Goal: Task Accomplishment & Management: Complete application form

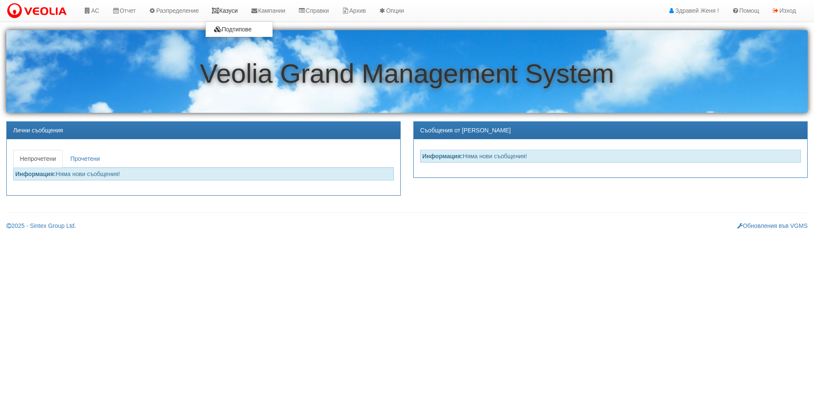
click at [226, 14] on link "Казуси" at bounding box center [224, 10] width 39 height 21
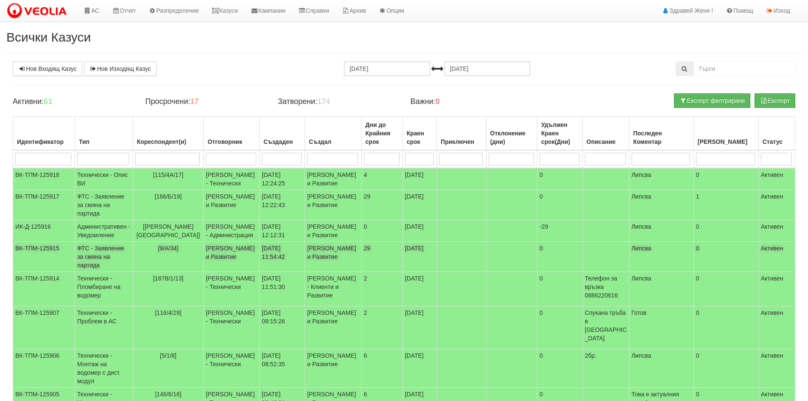
click at [317, 272] on td "Женя Димитрова - Клиенти и Развитие" at bounding box center [333, 257] width 56 height 30
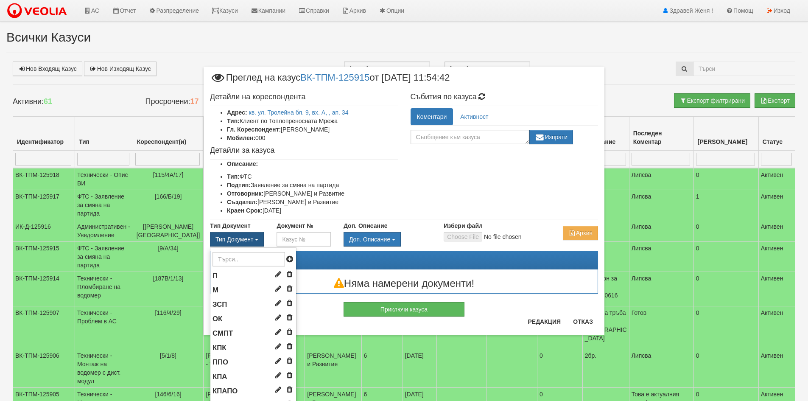
click at [255, 240] on span "button" at bounding box center [256, 240] width 3 height 2
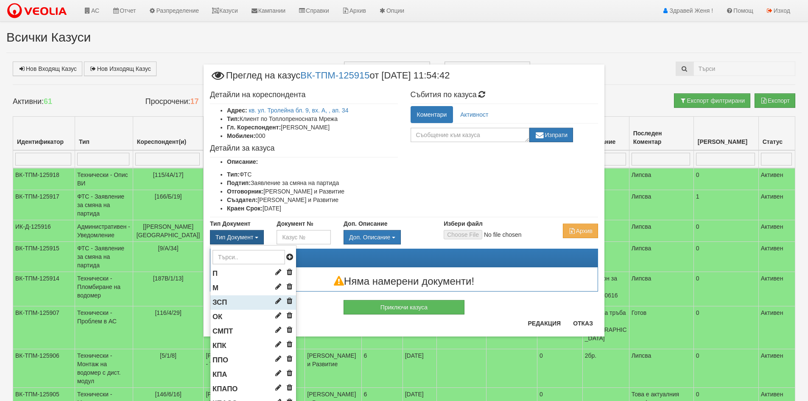
click at [241, 303] on li "ЗСП" at bounding box center [253, 302] width 86 height 14
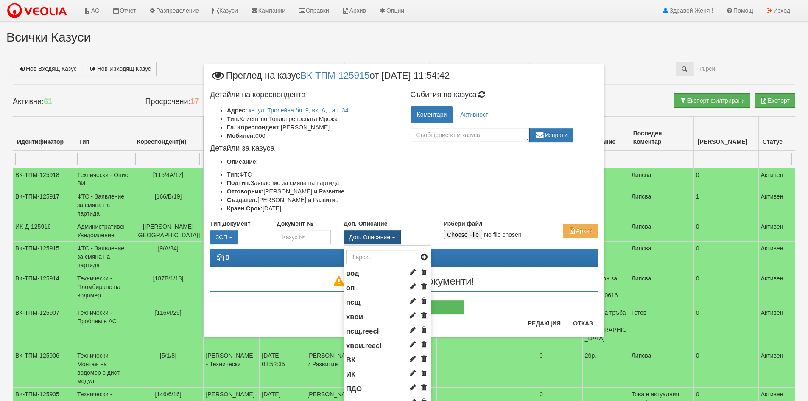
click at [373, 232] on button "Доп. Описание" at bounding box center [371, 237] width 57 height 14
click at [372, 237] on span "Доп. Описание" at bounding box center [369, 237] width 41 height 7
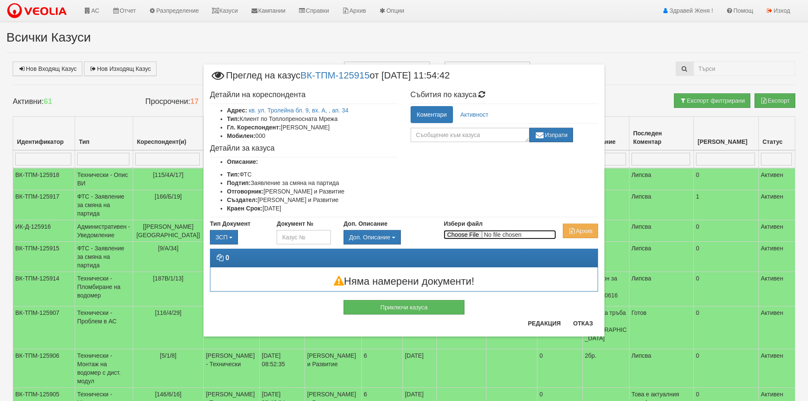
click at [479, 236] on input "Избери файл" at bounding box center [500, 234] width 112 height 9
type input "C:\fakepath\DOC189.pdf"
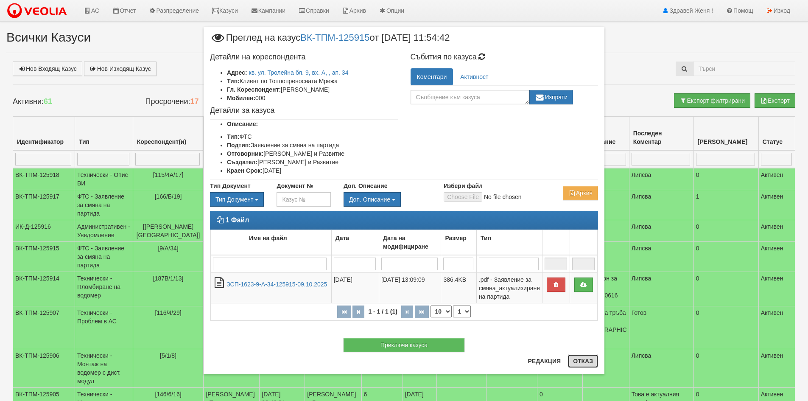
click at [579, 362] on button "Отказ" at bounding box center [583, 361] width 30 height 14
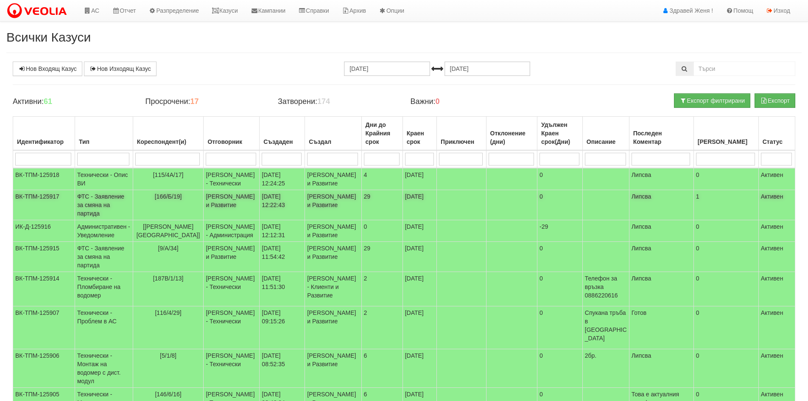
click at [231, 214] on td "Миглена Михова - Клиенти и Развитие" at bounding box center [232, 205] width 56 height 30
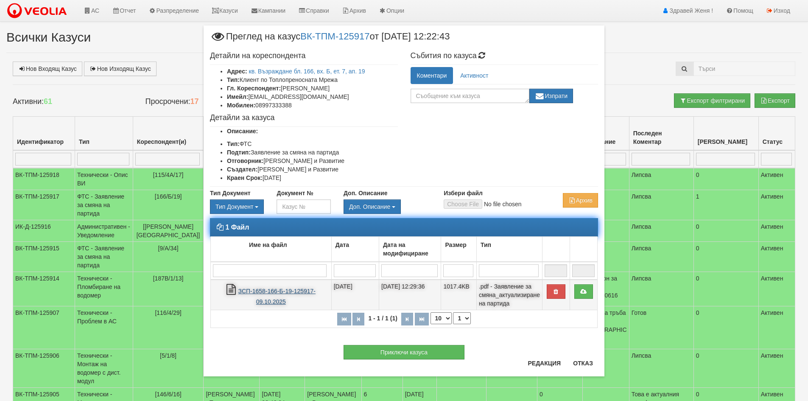
click at [264, 294] on link "ЗСП-1658-166-Б-19-125917-09.10.2025" at bounding box center [276, 295] width 77 height 17
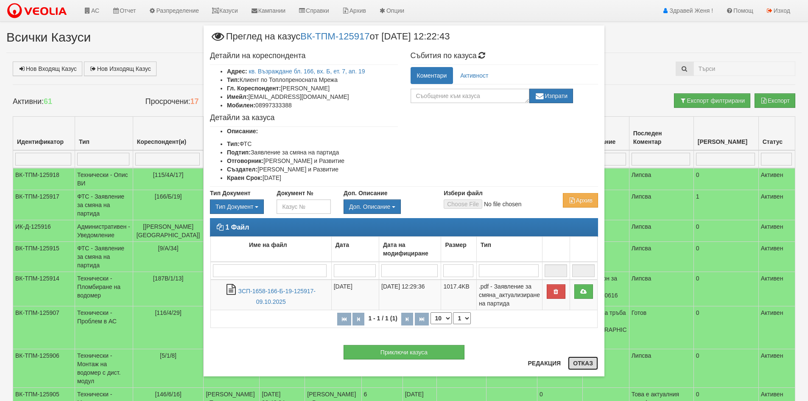
click at [585, 368] on button "Отказ" at bounding box center [583, 363] width 30 height 14
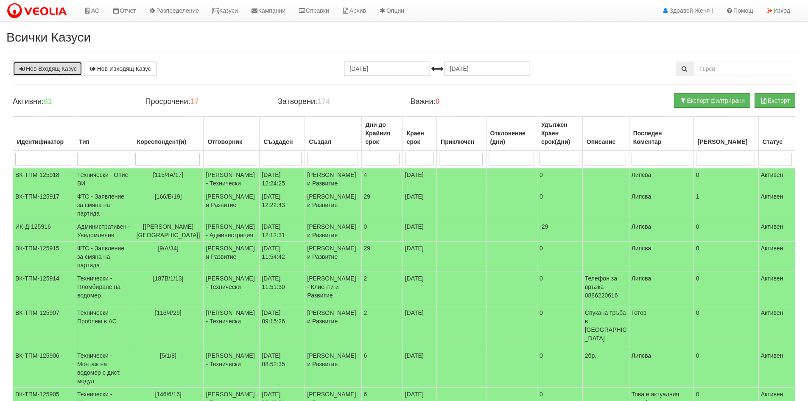
click at [33, 71] on link "Нов Входящ Казус" at bounding box center [48, 68] width 70 height 14
click at [241, 11] on link "Казуси" at bounding box center [224, 10] width 39 height 21
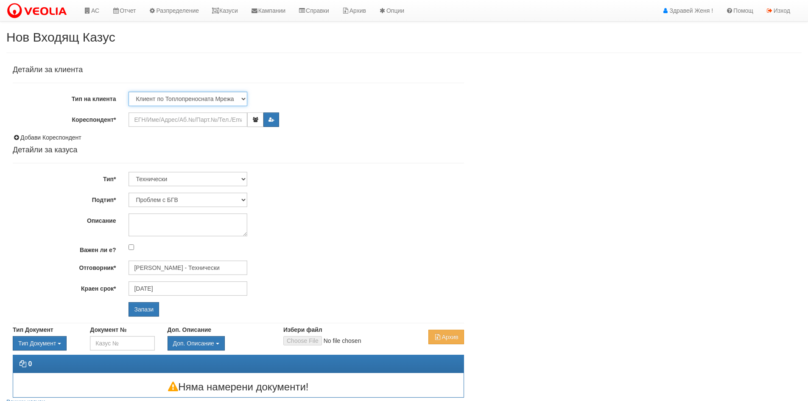
click at [245, 98] on select "Клиент по Топлопреносната Мрежа Институция Партньори Други" at bounding box center [187, 99] width 119 height 14
select select "Partner"
click at [128, 92] on select "Клиент по Топлопреносната Мрежа Институция Партньори Други" at bounding box center [187, 99] width 119 height 14
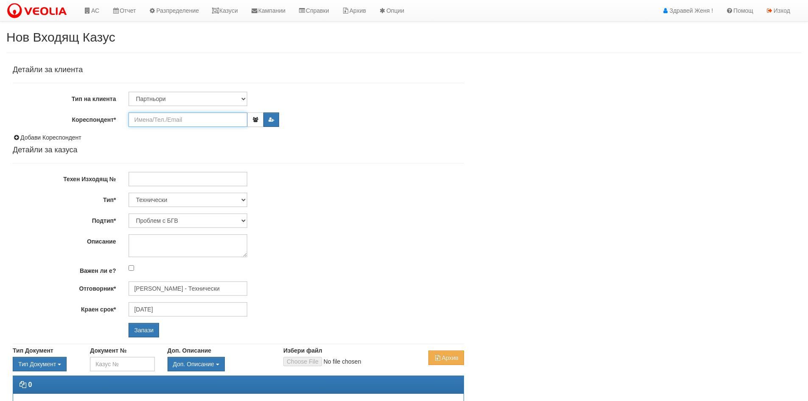
click at [153, 120] on input "Кореспондент*" at bounding box center [187, 119] width 119 height 14
type input "H"
type input "Г"
click at [588, 298] on div "Детайли за клиента Тип на клиента Клиент по Топлопреносната Мрежа Институция Па…" at bounding box center [403, 239] width 795 height 357
click at [153, 123] on input "Кореспондент*" at bounding box center [187, 119] width 119 height 14
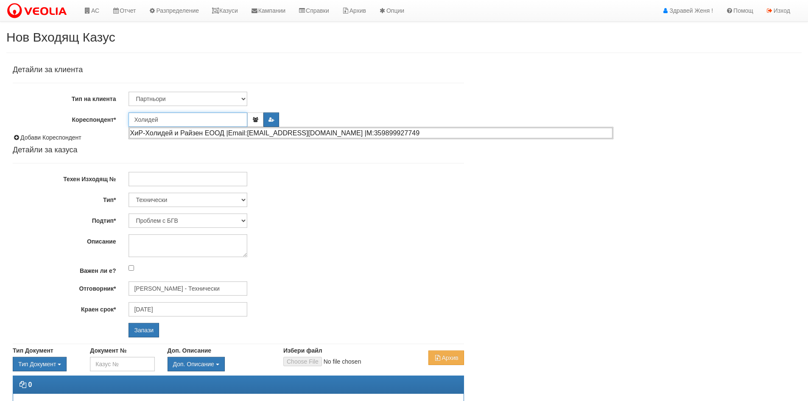
click at [153, 133] on div "ХиР-Холидей и Райзен ЕООД |Email:hrkundo@abv.bg |М:359899927749" at bounding box center [370, 133] width 483 height 11
type input "ХиР-Холидей и Райзен ЕООД"
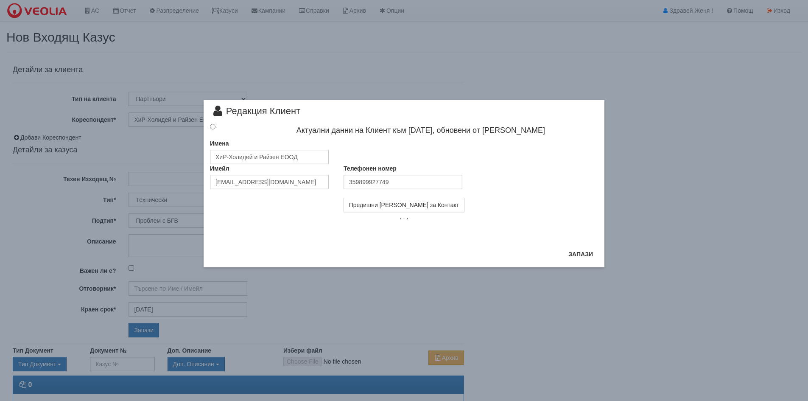
type input "Дончо Дончев - Технически"
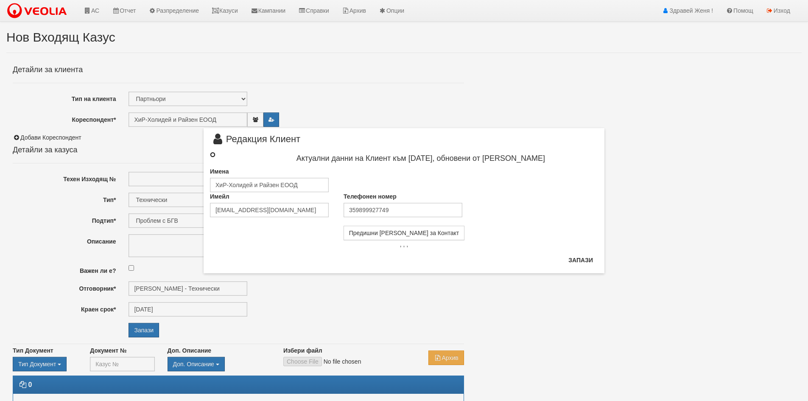
click at [213, 154] on input "radio" at bounding box center [213, 155] width 6 height 6
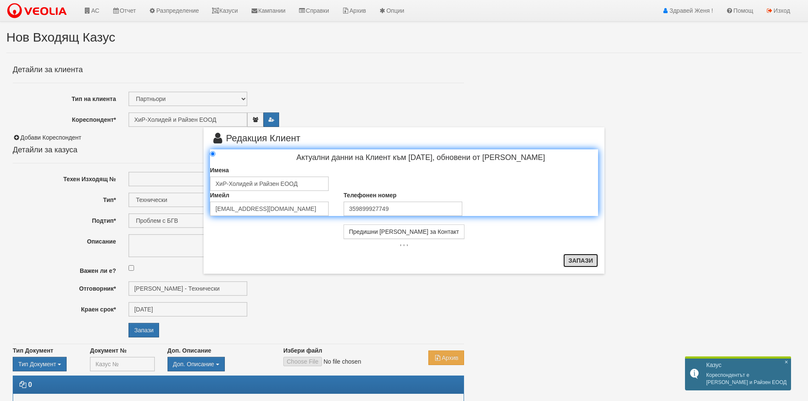
click at [584, 263] on button "Запази" at bounding box center [580, 261] width 35 height 14
radio input "true"
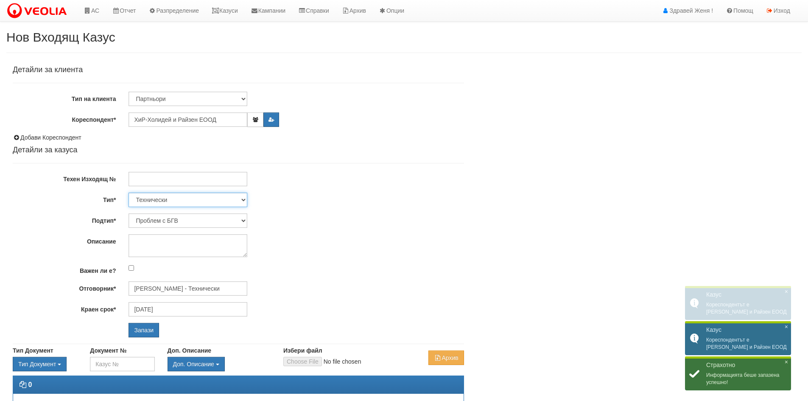
click at [244, 200] on select "Технически ФТС Търговски Административен Производствен Експлоатационен Финансов…" at bounding box center [187, 200] width 119 height 14
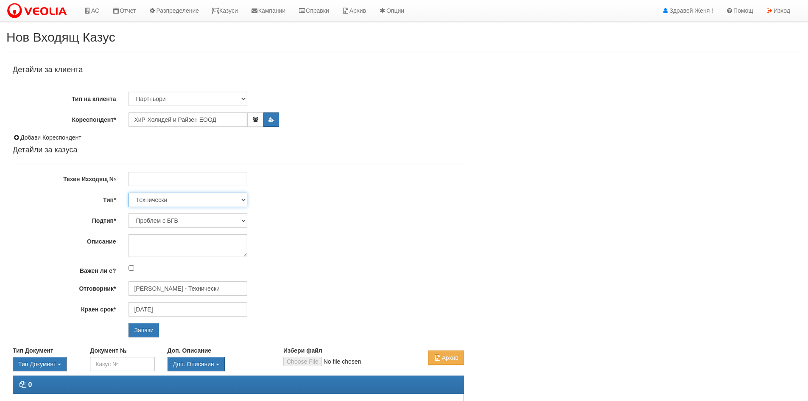
select select "1"
click at [128, 193] on select "Технически ФТС Търговски Административен Производствен Експлоатационен Финансов…" at bounding box center [187, 200] width 119 height 14
type input "08/11/2025"
type input "[PERSON_NAME] и Развитие"
click at [244, 219] on select "Заявление за смяна на партида Заявление за равни месечни вноски Разпределение о…" at bounding box center [187, 220] width 119 height 14
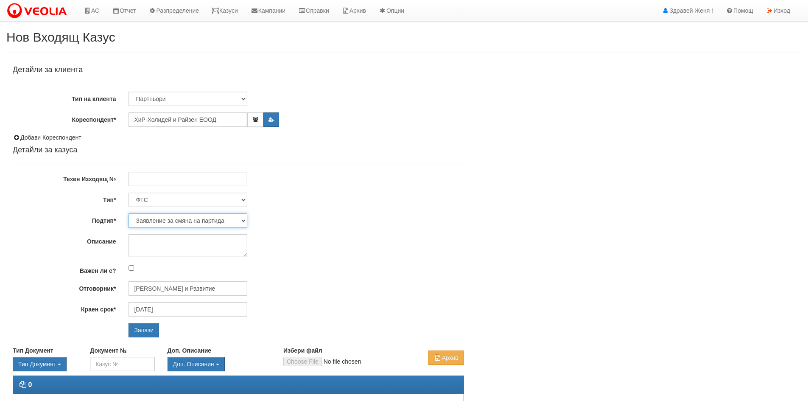
select select "Други"
click at [128, 213] on select "Заявление за смяна на партида Заявление за равни месечни вноски Разпределение о…" at bounding box center [187, 220] width 119 height 14
click at [160, 247] on textarea "Описание" at bounding box center [187, 245] width 119 height 23
type textarea "Дялово разпределение на ТЕ 09,10,2025"
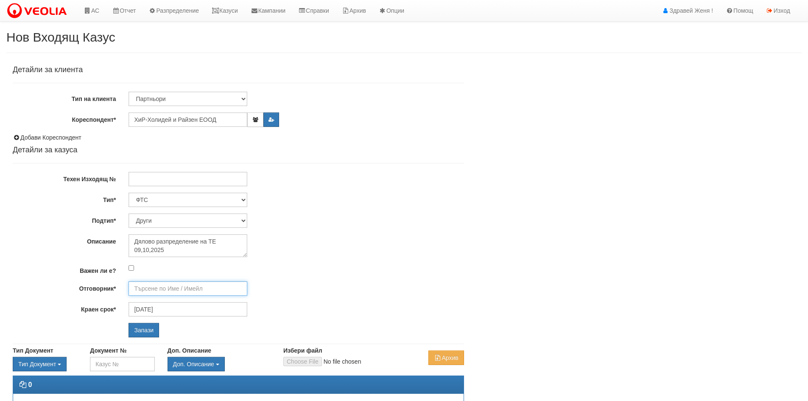
click at [228, 290] on input "Отговорник*" at bounding box center [187, 288] width 119 height 14
click at [231, 301] on div "[PERSON_NAME] и Развитие" at bounding box center [370, 301] width 483 height 11
type input "[PERSON_NAME] и Развитие"
click at [139, 328] on input "Запази" at bounding box center [143, 330] width 31 height 14
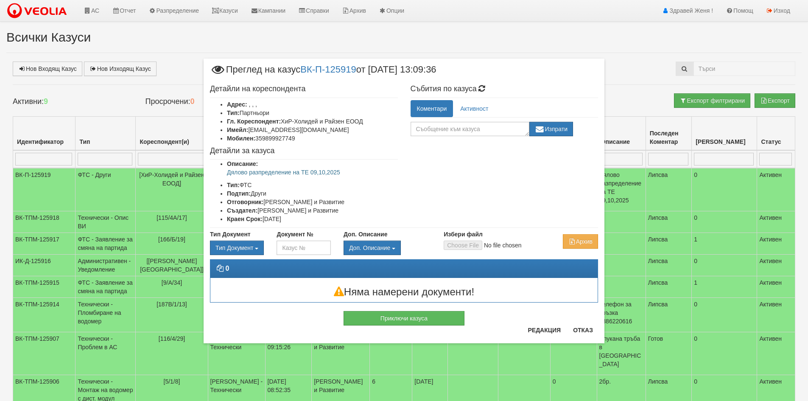
click at [95, 9] on div "× Преглед на казус ВК-П-125919 от [DATE] 13:09:36 Детайли на кореспондента Адре…" at bounding box center [404, 200] width 808 height 401
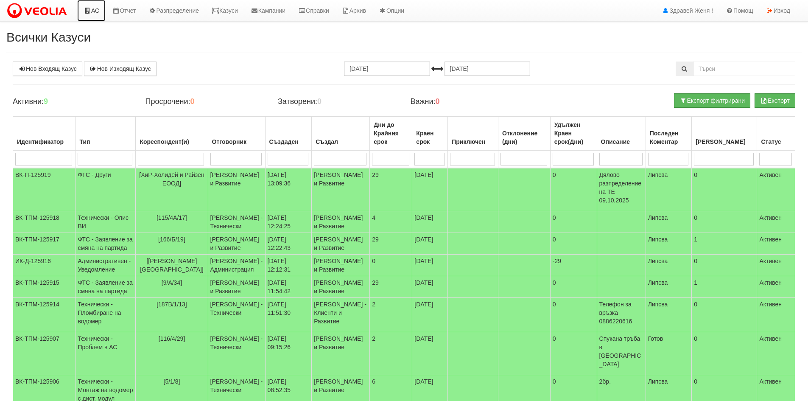
click at [99, 9] on link "АС" at bounding box center [91, 10] width 28 height 21
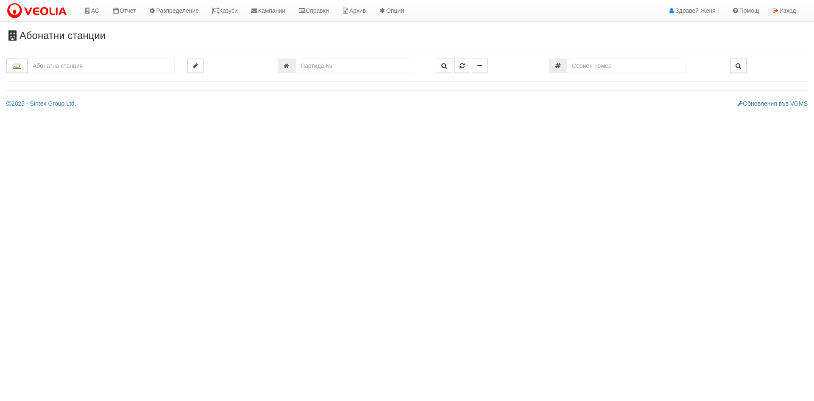
click at [92, 61] on input "text" at bounding box center [101, 66] width 147 height 14
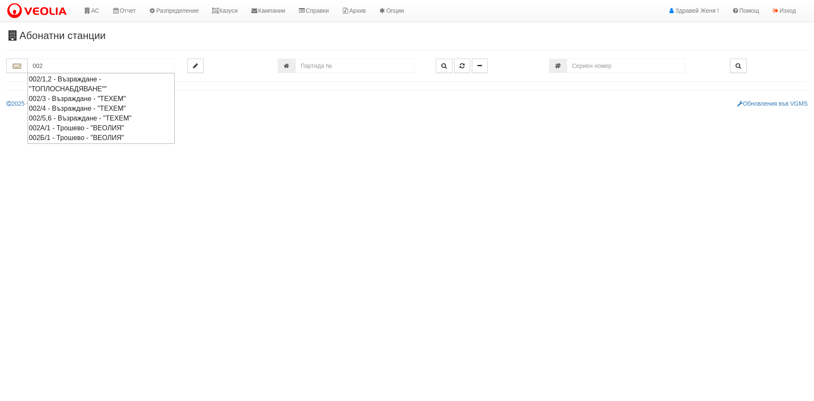
click at [95, 80] on div "002/1,2 - Възраждане - "ТОПЛОСНАБДЯВАНЕ""" at bounding box center [101, 84] width 145 height 20
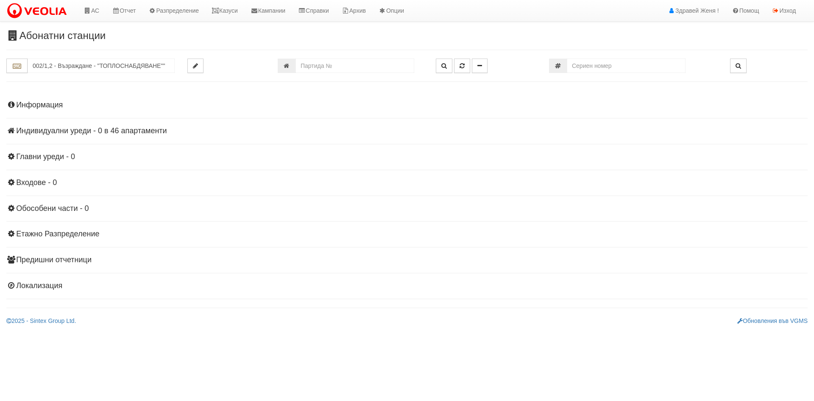
click at [84, 132] on h4 "Индивидуални уреди - 0 в 46 апартаменти" at bounding box center [406, 131] width 801 height 8
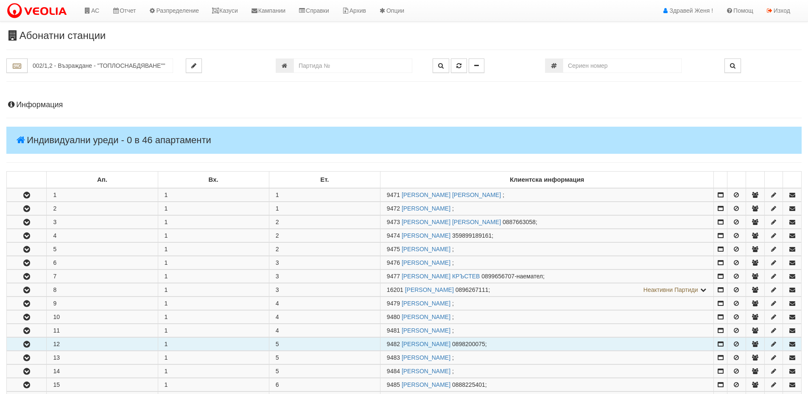
click at [26, 344] on icon "button" at bounding box center [27, 345] width 10 height 6
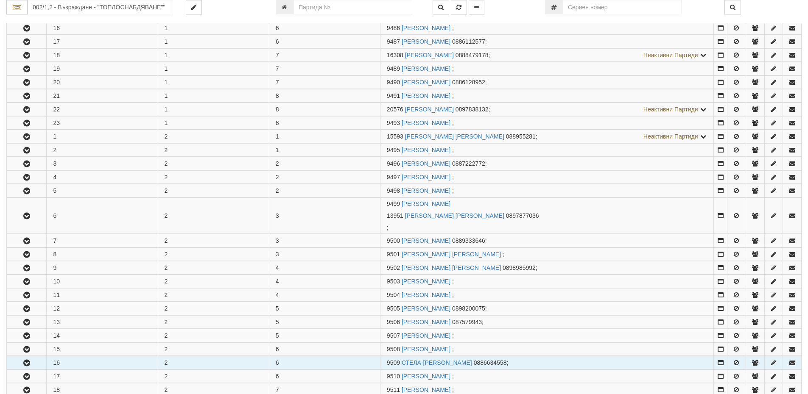
scroll to position [509, 0]
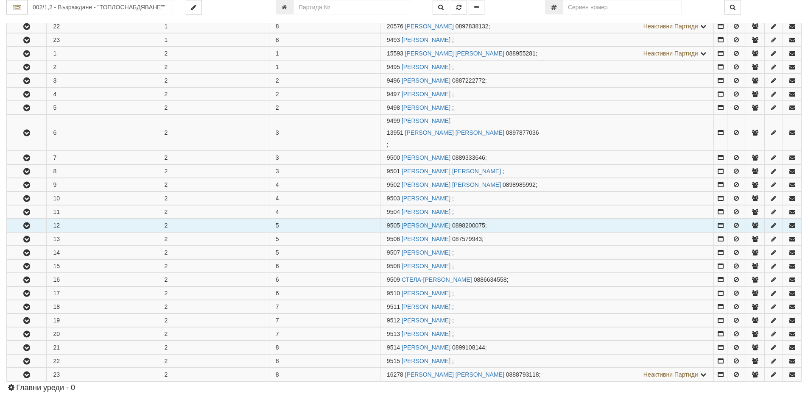
click at [27, 227] on icon "button" at bounding box center [27, 226] width 10 height 6
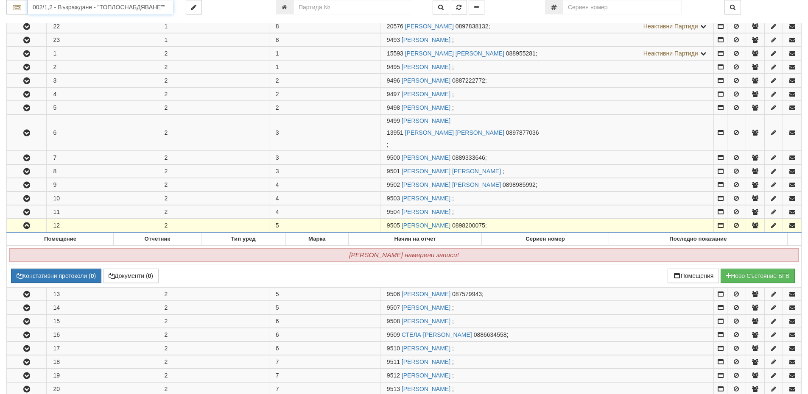
click at [83, 5] on input "002/1,2 - Възраждане - "ТОПЛОСНАБДЯВАНЕ""" at bounding box center [100, 7] width 145 height 14
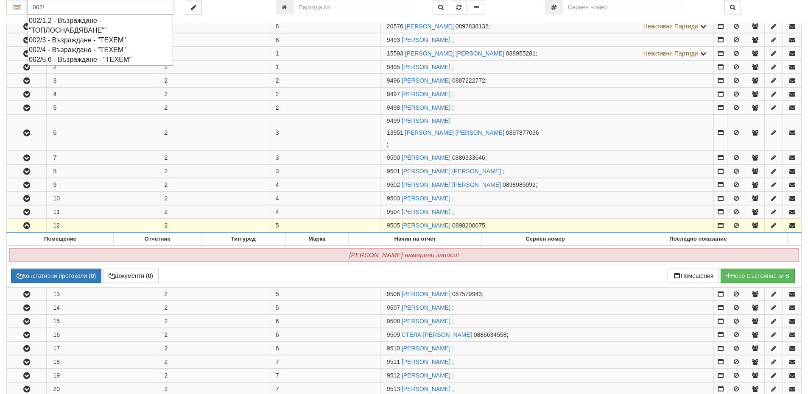
click at [84, 39] on div "002/3 - Възраждане - "ТЕХЕМ"" at bounding box center [100, 40] width 143 height 10
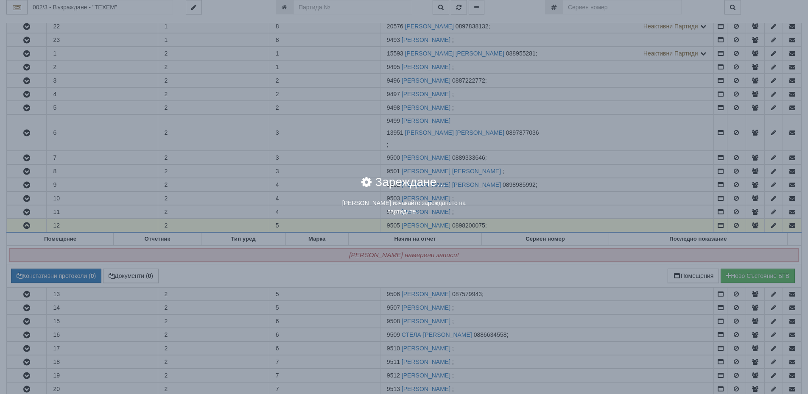
scroll to position [0, 0]
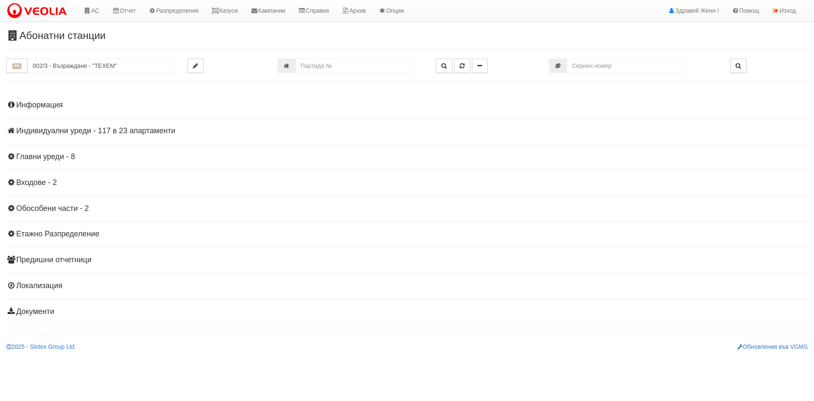
click at [98, 130] on h4 "Индивидуални уреди - 117 в 23 апартаменти" at bounding box center [406, 131] width 801 height 8
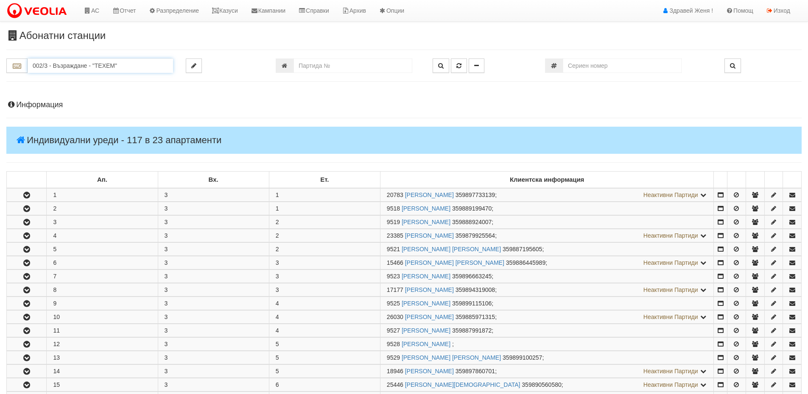
click at [124, 67] on input "002/3 - Възраждане - "ТЕХЕМ"" at bounding box center [100, 66] width 145 height 14
click at [122, 64] on input "пенемат" at bounding box center [100, 66] width 145 height 14
click at [101, 67] on input "пенемат" at bounding box center [100, 66] width 145 height 14
click at [90, 67] on input "пенемат" at bounding box center [100, 66] width 145 height 14
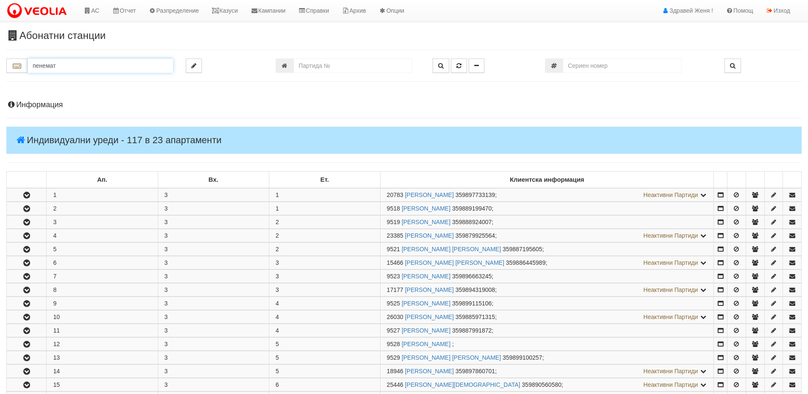
click at [88, 67] on input "пенемат" at bounding box center [100, 66] width 145 height 14
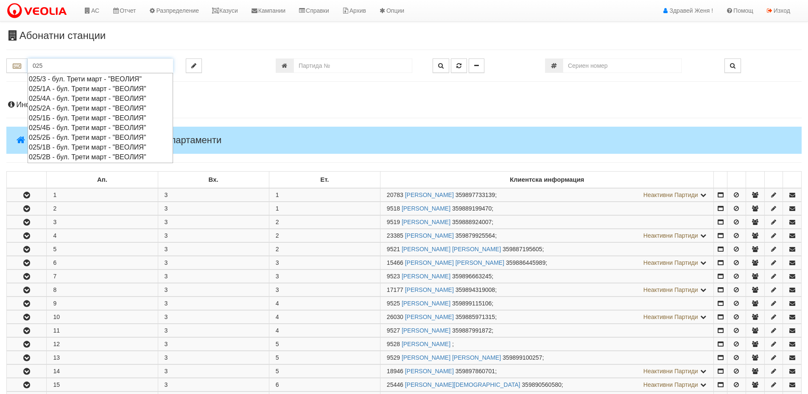
click at [57, 156] on div "025/2В - бул. Трети март - "ВЕОЛИЯ"" at bounding box center [100, 157] width 143 height 10
type input "025/2В - бул. Трети март - "ВЕОЛИЯ""
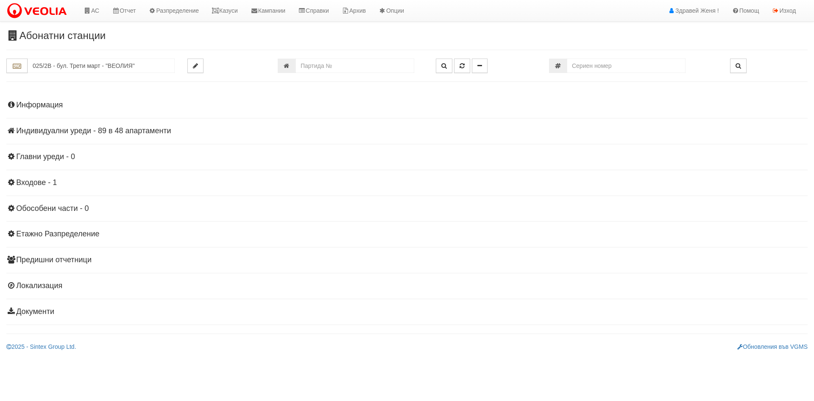
click at [85, 128] on h4 "Индивидуални уреди - 89 в 48 апартаменти" at bounding box center [406, 131] width 801 height 8
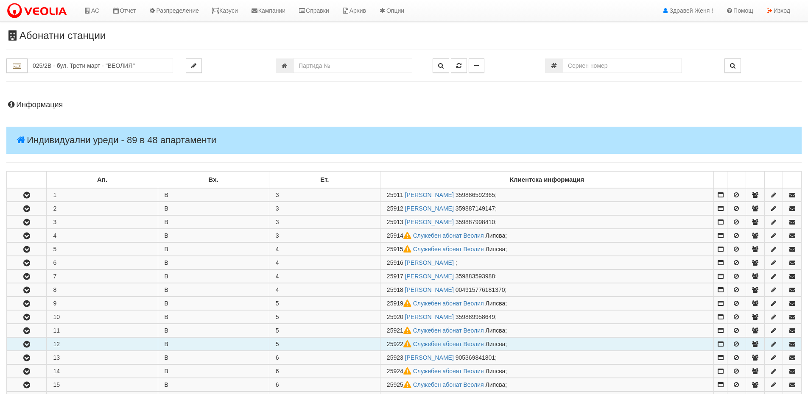
click at [25, 345] on icon "button" at bounding box center [27, 345] width 10 height 6
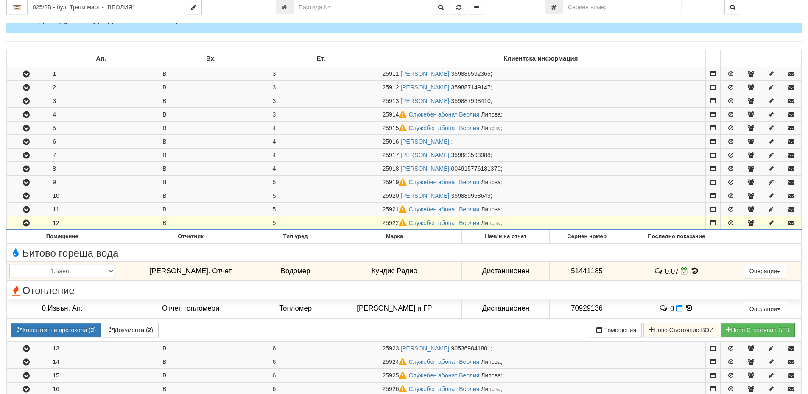
scroll to position [170, 0]
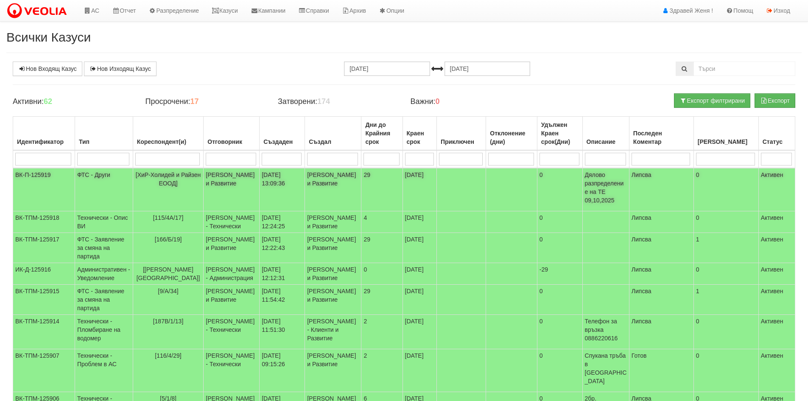
click at [228, 182] on td "[PERSON_NAME] и Развитие" at bounding box center [232, 189] width 56 height 43
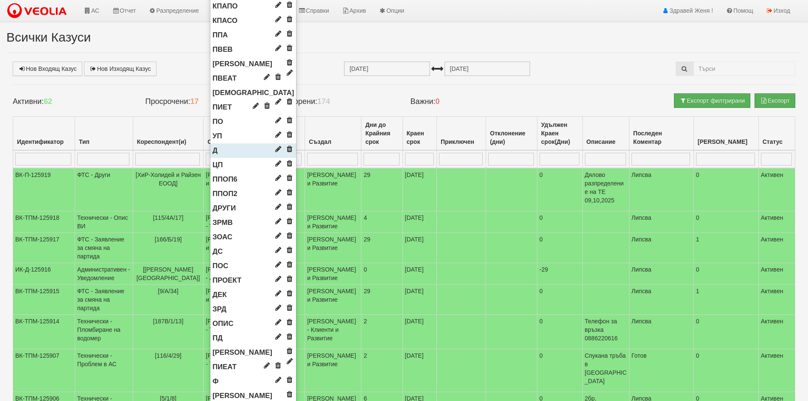
scroll to position [509, 0]
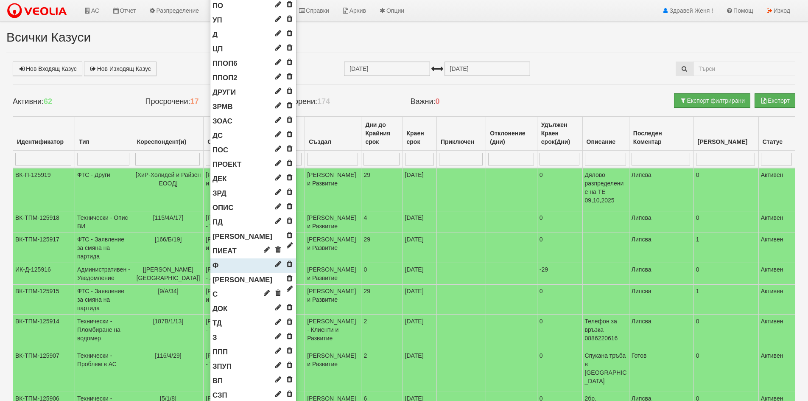
click at [215, 261] on li "Ф" at bounding box center [253, 265] width 86 height 14
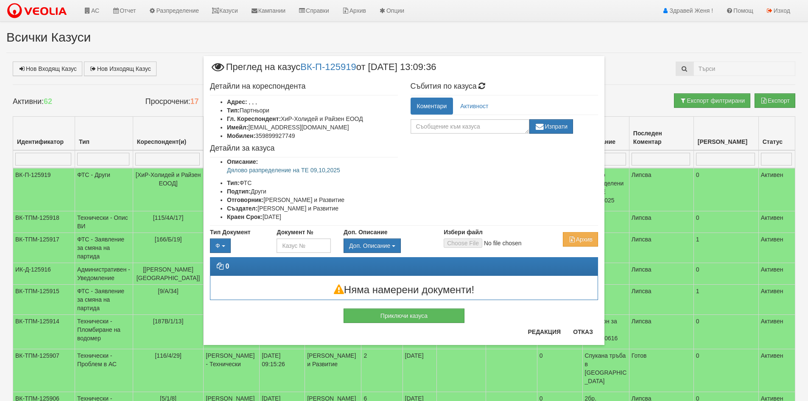
scroll to position [0, 0]
click at [465, 242] on input "Избери файл" at bounding box center [500, 242] width 112 height 9
type input "C:\fakepath\DOC190.pdf"
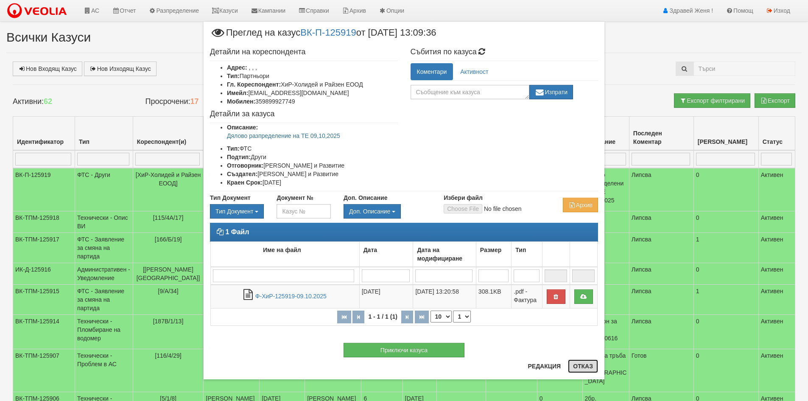
click at [590, 366] on button "Отказ" at bounding box center [583, 366] width 30 height 14
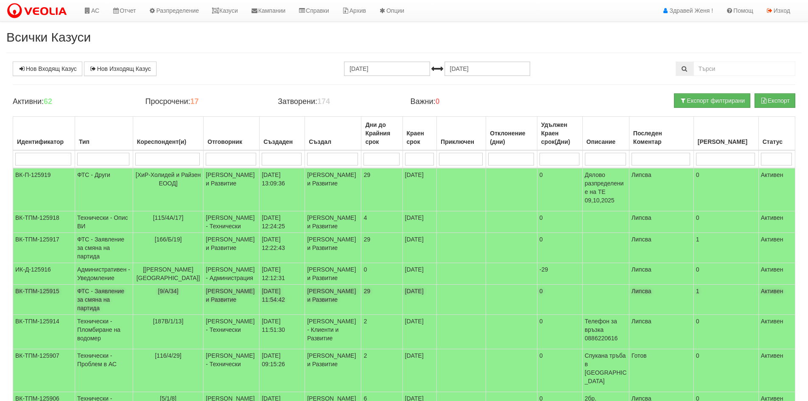
click at [244, 315] on td "Миглена Михова - Клиенти и Развитие" at bounding box center [232, 300] width 56 height 30
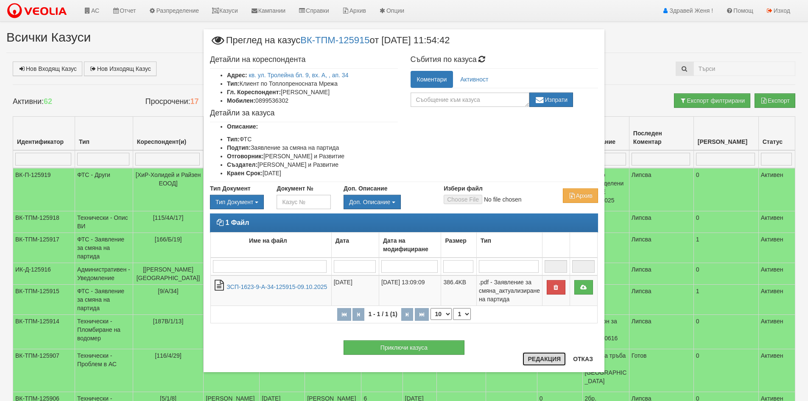
click at [549, 358] on button "Редакция" at bounding box center [543, 359] width 43 height 14
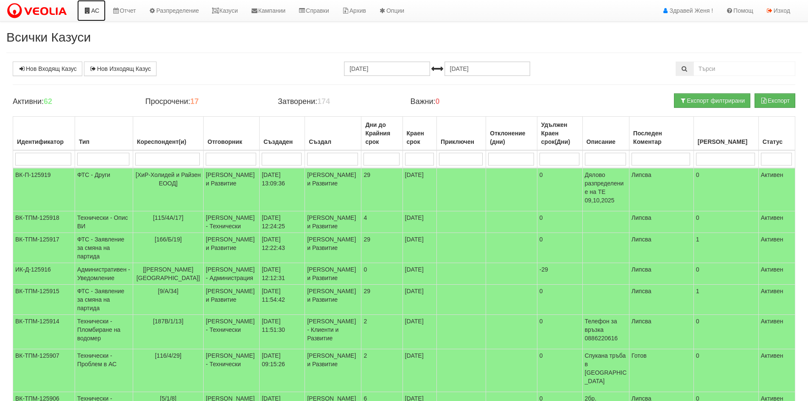
click at [96, 8] on link "АС" at bounding box center [91, 10] width 28 height 21
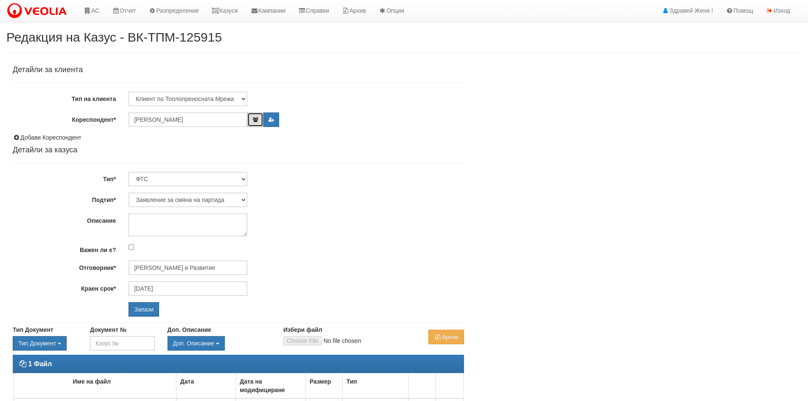
click at [254, 119] on icon "button" at bounding box center [255, 119] width 6 height 5
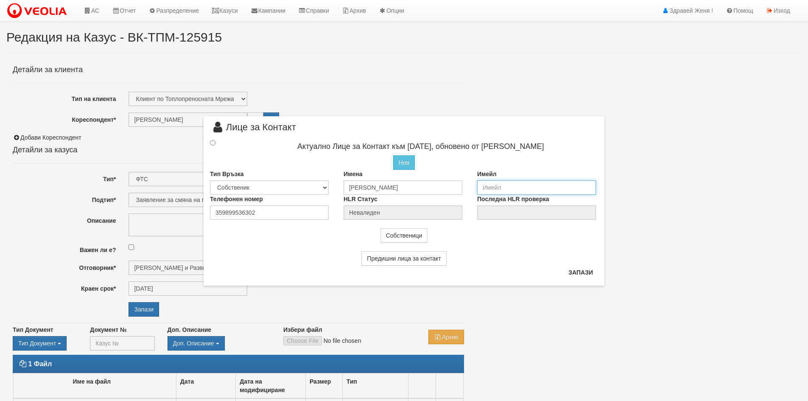
click at [491, 184] on input "email" at bounding box center [536, 187] width 119 height 14
type input "[EMAIL_ADDRESS][DOMAIN_NAME]"
click at [212, 143] on input "radio" at bounding box center [213, 142] width 6 height 6
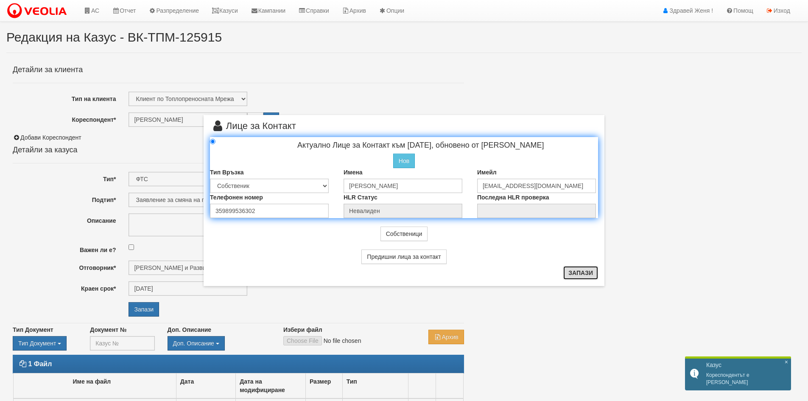
click at [569, 271] on button "Запази" at bounding box center [580, 273] width 35 height 14
radio input "true"
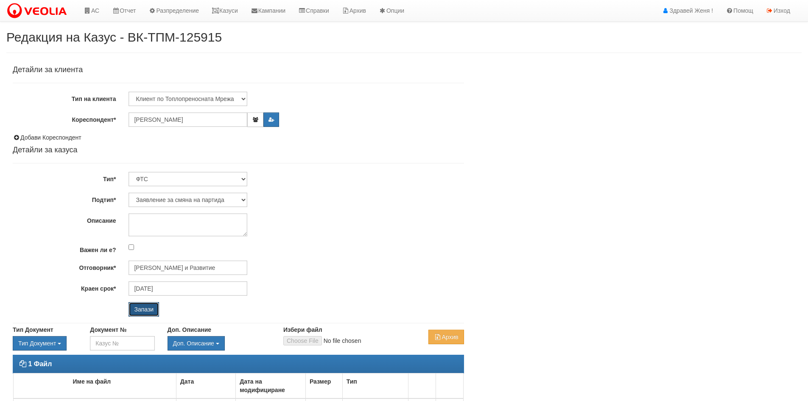
click at [149, 314] on input "Запази" at bounding box center [143, 309] width 31 height 14
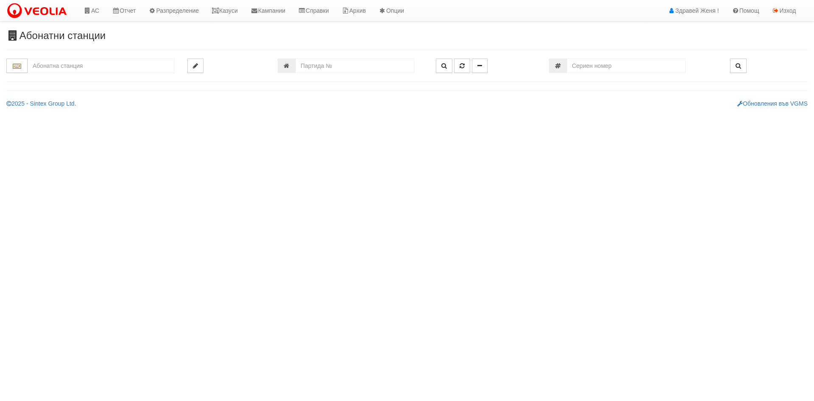
click at [92, 71] on input "text" at bounding box center [101, 66] width 147 height 14
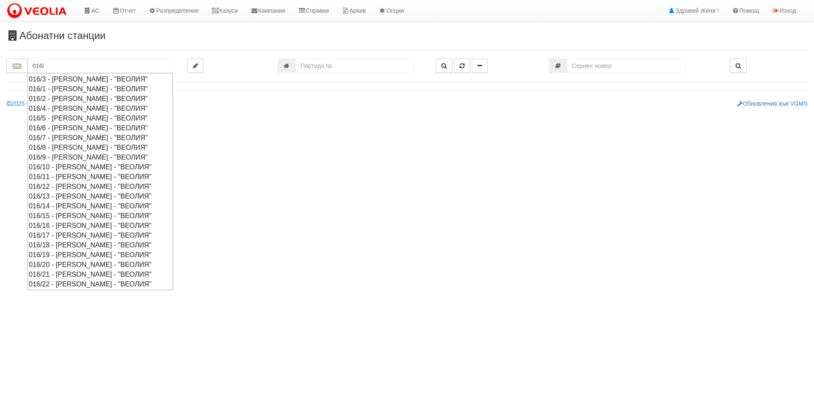
click at [58, 226] on div "016/16 - Орхид Хилс - "ВЕОЛИЯ"" at bounding box center [100, 225] width 143 height 10
type input "016/16 - Орхид Хилс - "ВЕОЛИЯ""
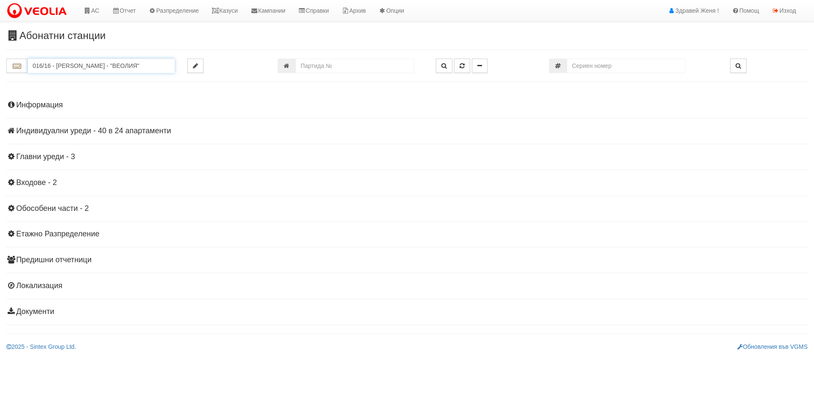
drag, startPoint x: 121, startPoint y: 64, endPoint x: 155, endPoint y: 81, distance: 38.3
click at [155, 81] on div "016/16 - Орхид Хилс - "ВЕОЛИЯ"" at bounding box center [406, 70] width 801 height 23
click at [121, 129] on h4 "Индивидуални уреди - 40 в 24 апартаменти" at bounding box center [406, 131] width 801 height 8
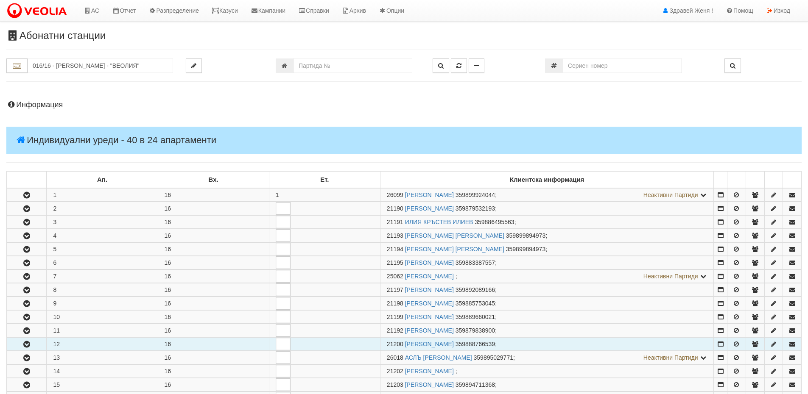
click at [25, 347] on icon "button" at bounding box center [27, 345] width 10 height 6
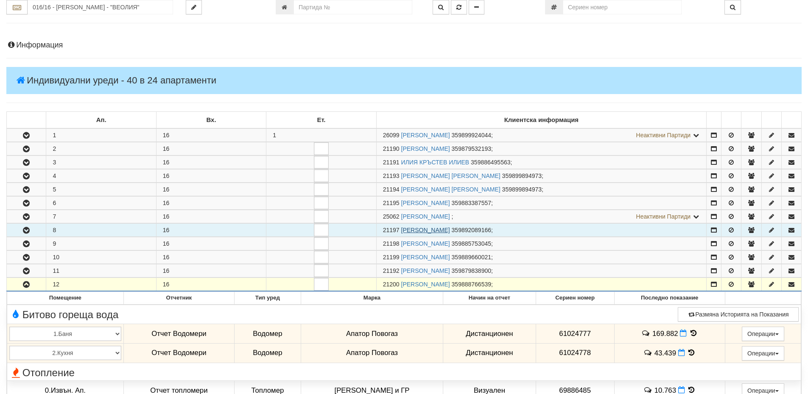
scroll to position [127, 0]
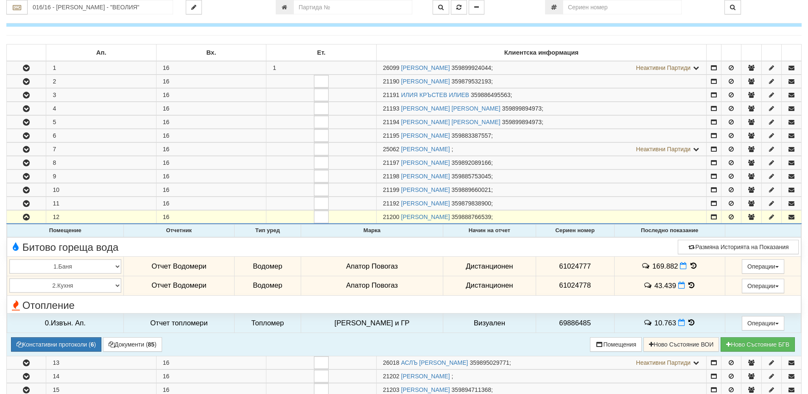
click at [689, 267] on icon at bounding box center [693, 265] width 9 height 7
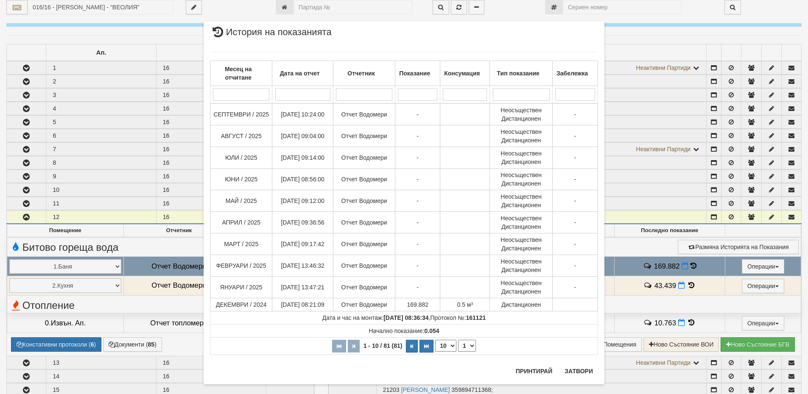
click at [688, 285] on div "× История на показанията Месец на отчитане Дата на отчет Отчетник Показание Кон…" at bounding box center [404, 197] width 808 height 394
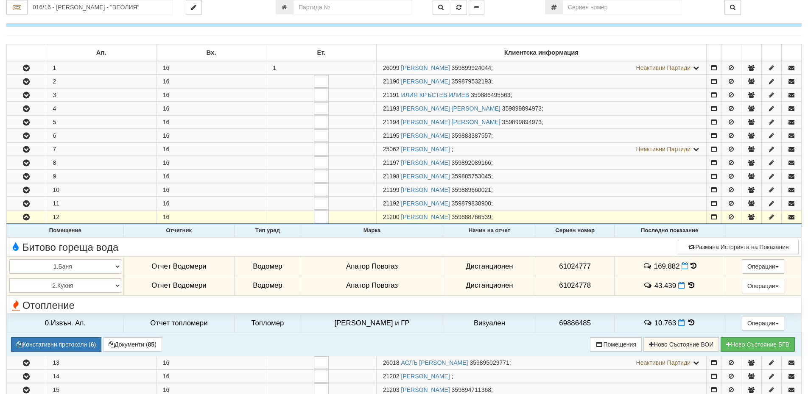
click at [688, 285] on icon at bounding box center [690, 285] width 9 height 7
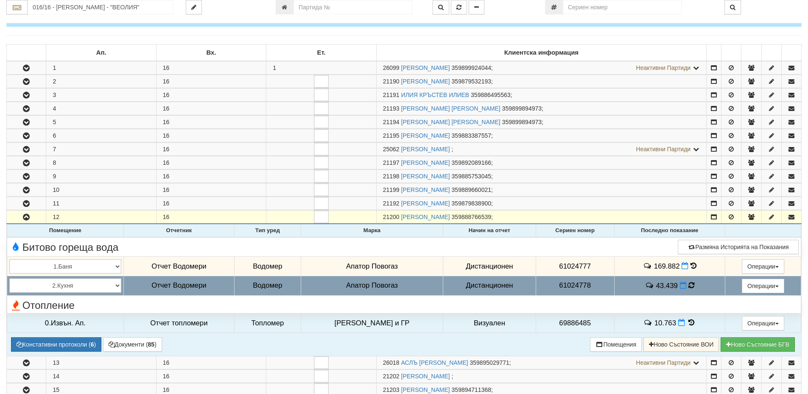
click at [690, 265] on icon at bounding box center [693, 265] width 6 height 7
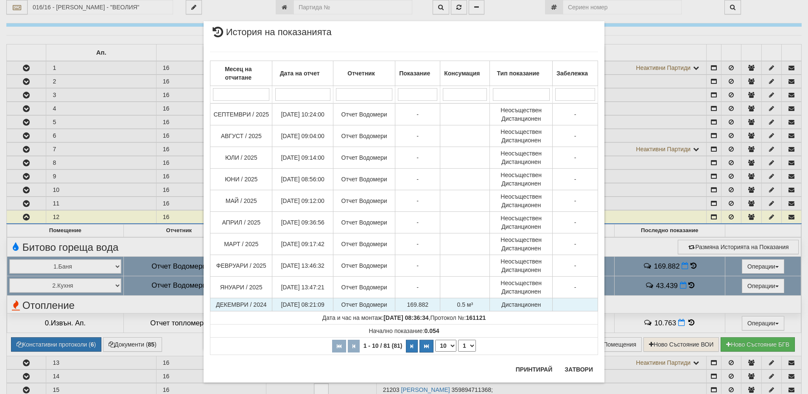
scroll to position [10, 0]
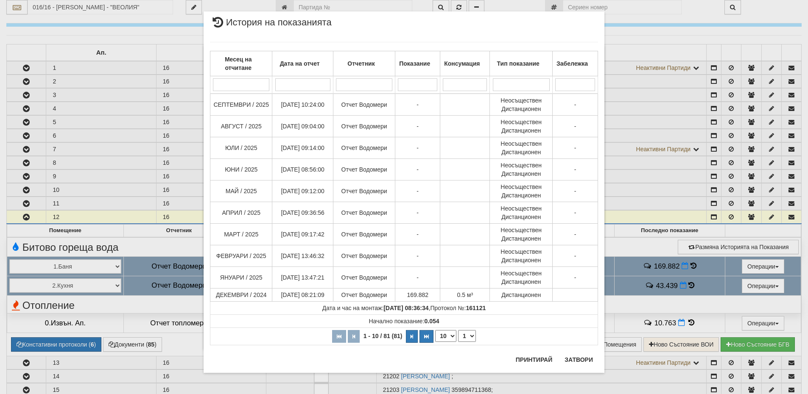
click at [449, 334] on select "10 20 30 40" at bounding box center [445, 336] width 21 height 12
select select "40"
click at [435, 342] on select "10 20 30 40" at bounding box center [445, 336] width 21 height 12
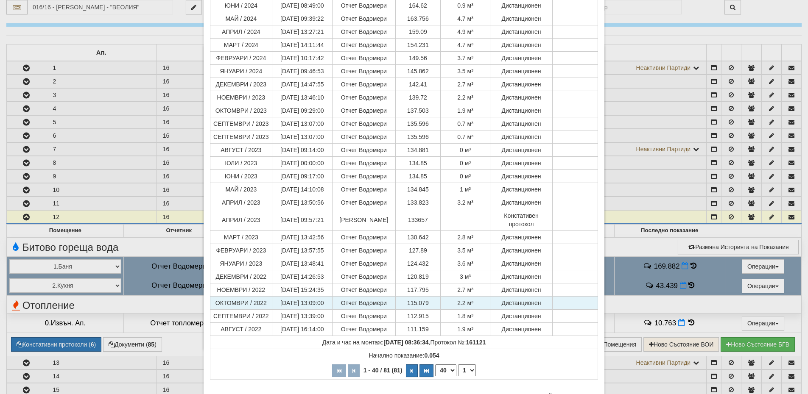
scroll to position [416, 0]
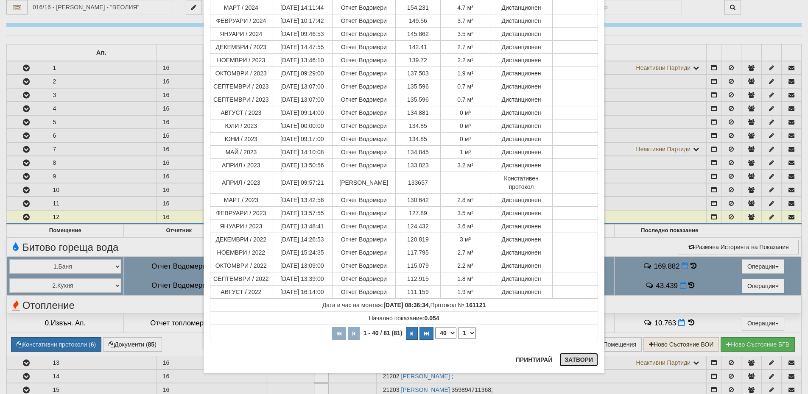
click at [577, 360] on button "Затвори" at bounding box center [578, 360] width 39 height 14
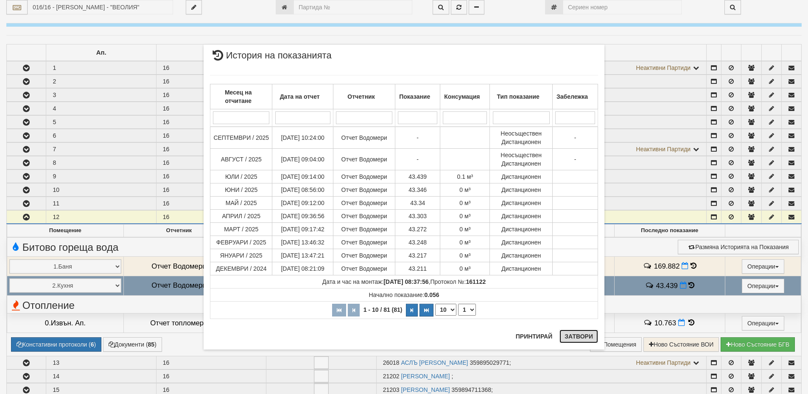
click at [580, 338] on button "Затвори" at bounding box center [578, 337] width 39 height 14
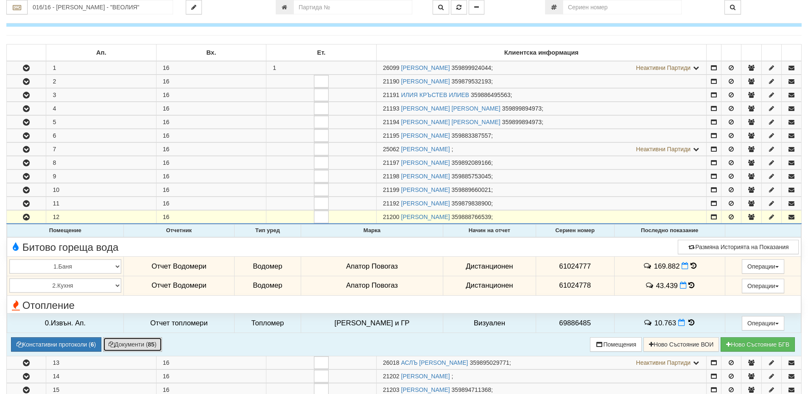
click at [127, 347] on button "Документи ( 85 )" at bounding box center [132, 345] width 59 height 14
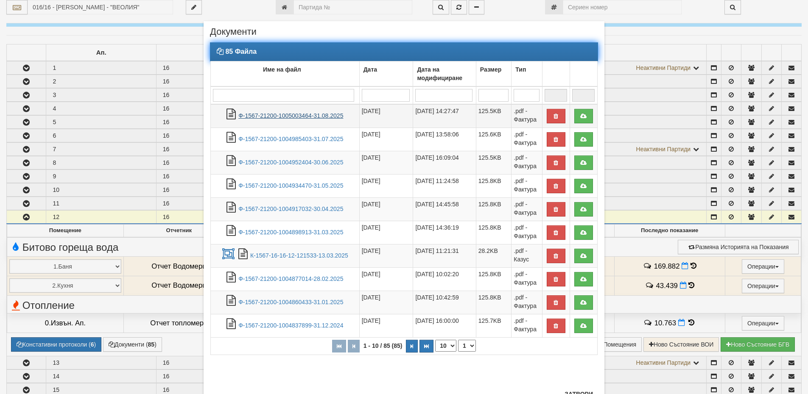
click at [294, 117] on link "Ф-1567-21200-1005003464-31.08.2025" at bounding box center [290, 115] width 105 height 7
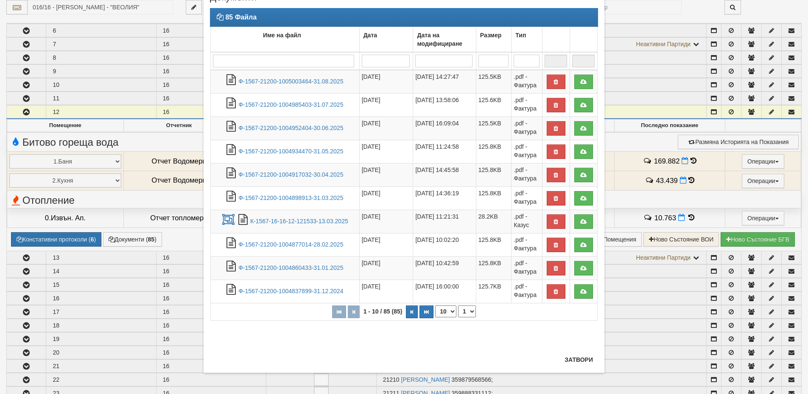
scroll to position [297, 0]
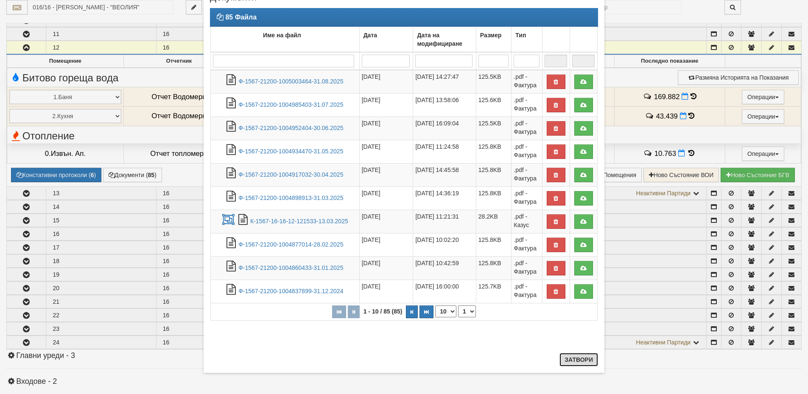
click at [578, 360] on button "Затвори" at bounding box center [578, 360] width 39 height 14
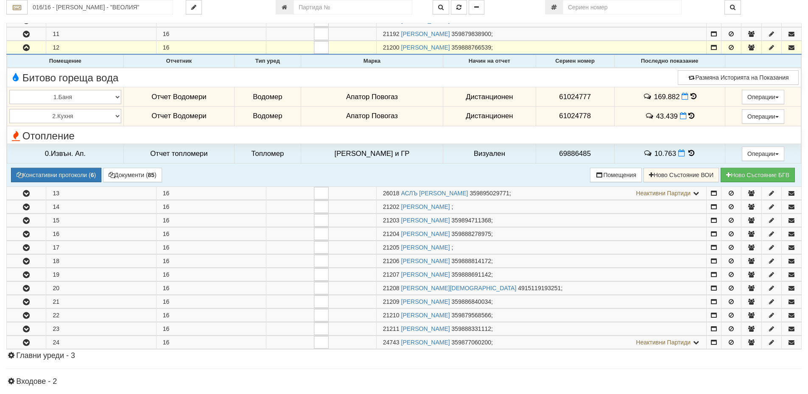
click at [688, 115] on icon at bounding box center [691, 115] width 6 height 7
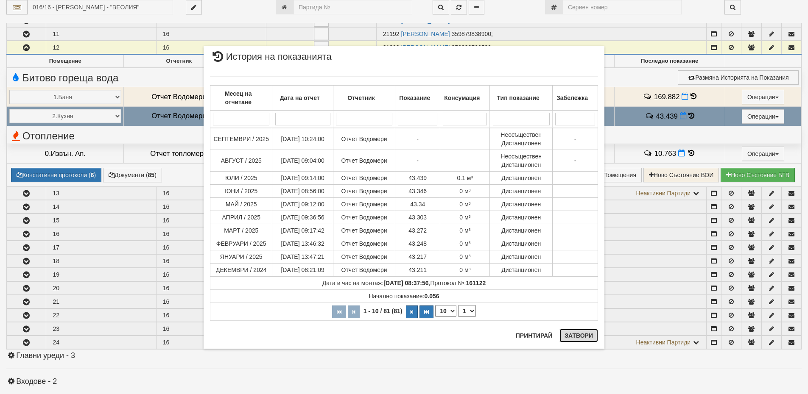
click at [584, 336] on button "Затвори" at bounding box center [578, 336] width 39 height 14
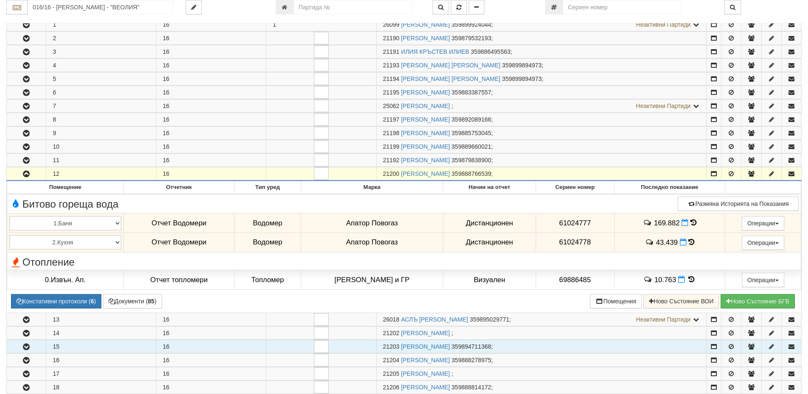
scroll to position [170, 0]
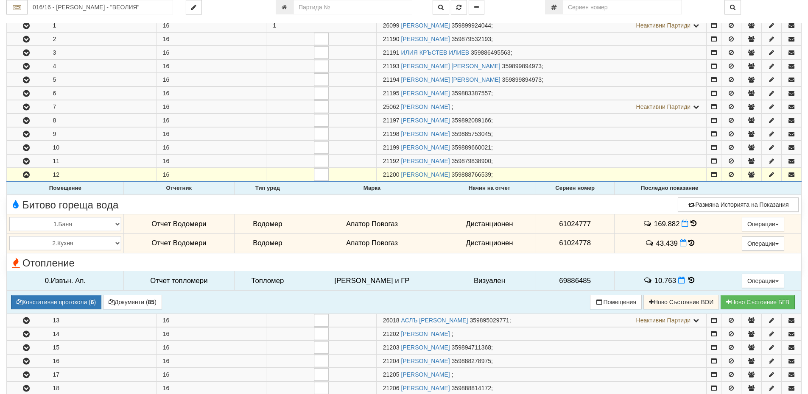
click at [686, 281] on icon at bounding box center [690, 280] width 9 height 7
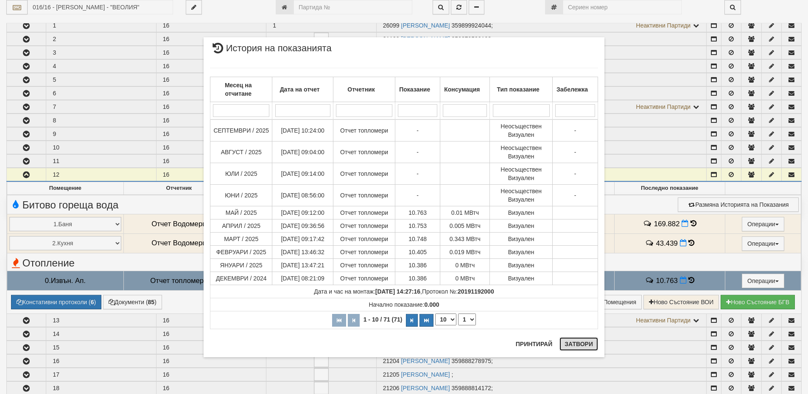
click at [572, 344] on button "Затвори" at bounding box center [578, 345] width 39 height 14
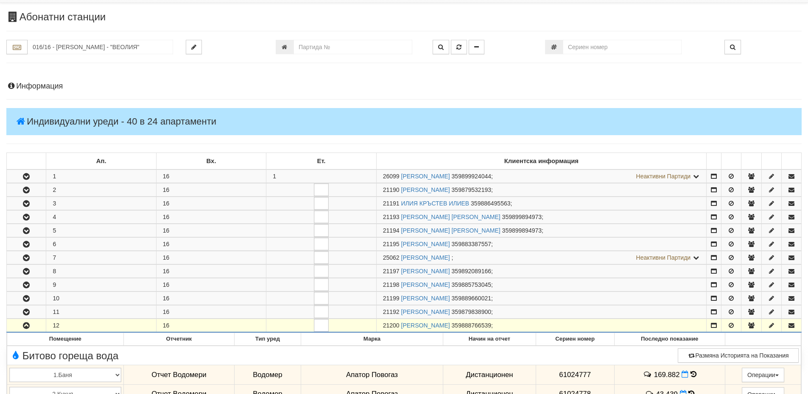
scroll to position [0, 0]
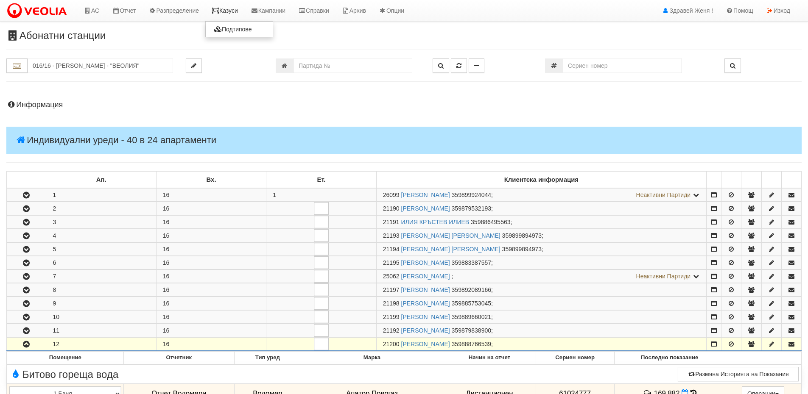
click at [234, 10] on link "Казуси" at bounding box center [224, 10] width 39 height 21
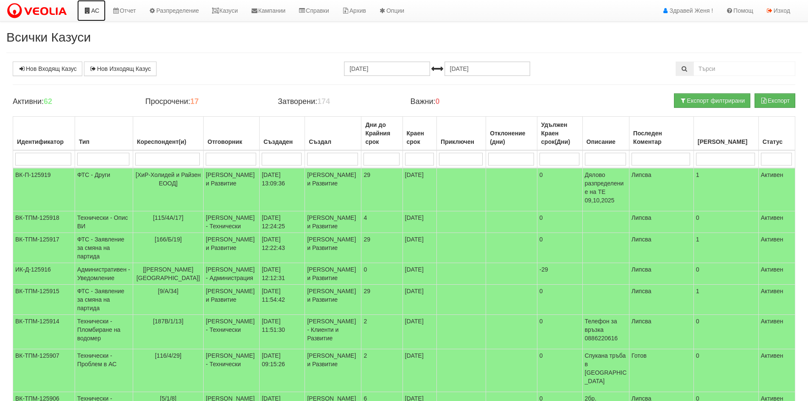
click at [92, 11] on link "АС" at bounding box center [91, 10] width 28 height 21
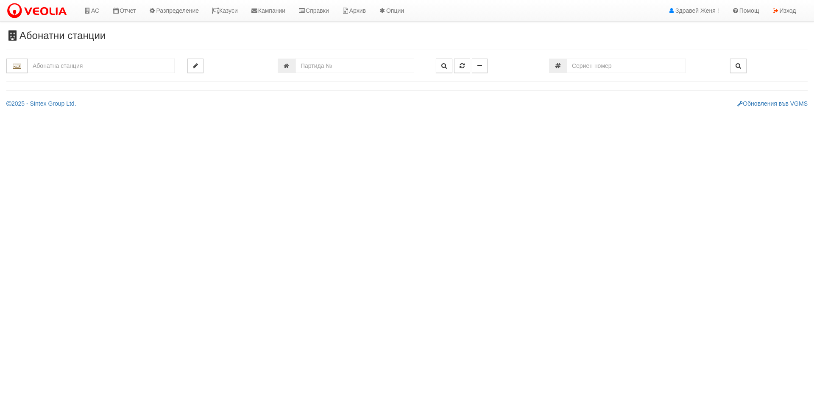
click at [50, 65] on input "text" at bounding box center [101, 66] width 147 height 14
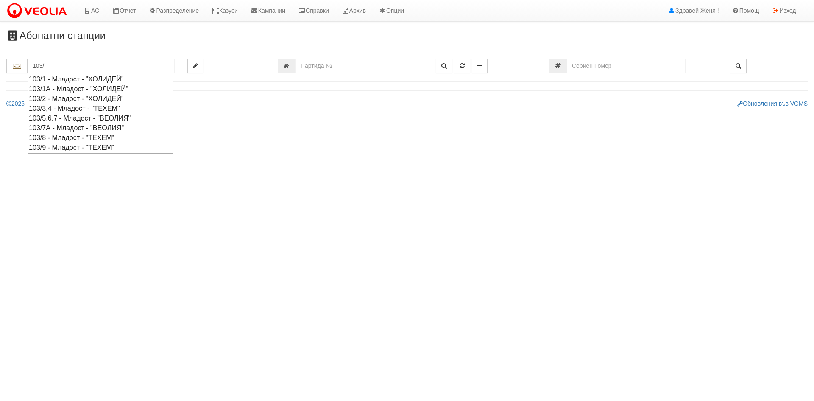
click at [89, 116] on div "103/5,6,7 - Младост - "ВЕОЛИЯ"" at bounding box center [100, 118] width 143 height 10
type input "103/5,6,7 - Младост - "ВЕОЛИЯ""
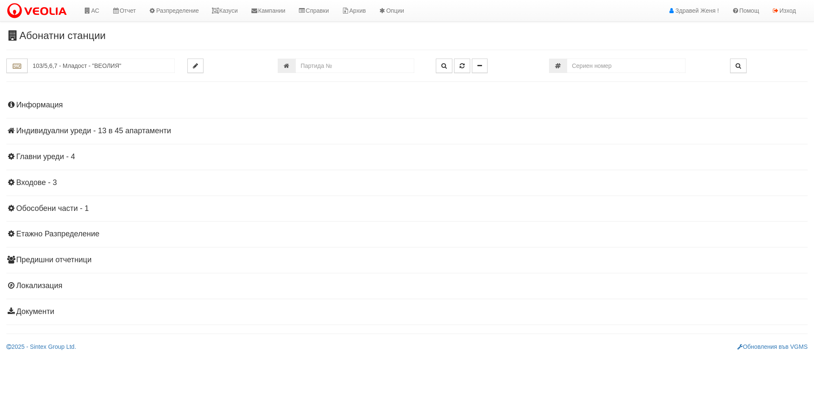
click at [78, 128] on h4 "Индивидуални уреди - 13 в 45 апартаменти" at bounding box center [406, 131] width 801 height 8
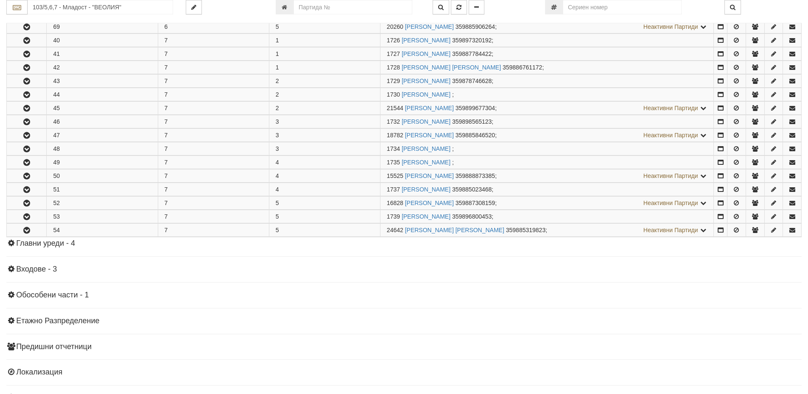
scroll to position [507, 0]
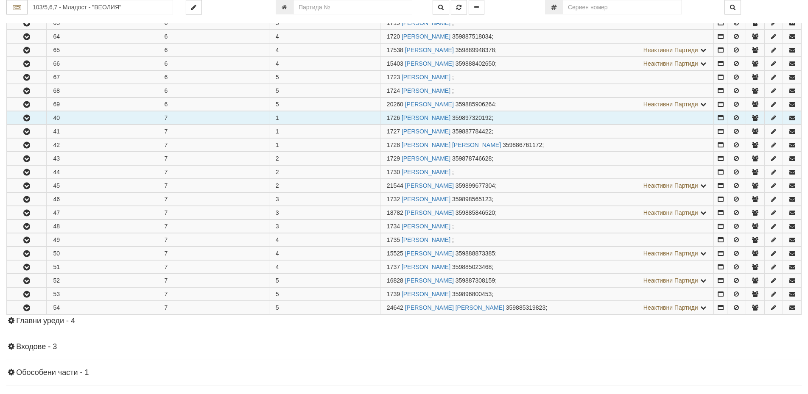
click at [24, 116] on icon "button" at bounding box center [27, 118] width 10 height 6
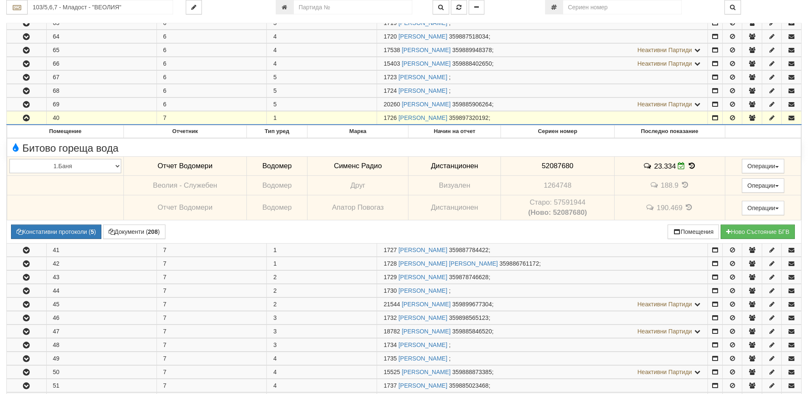
drag, startPoint x: 396, startPoint y: 117, endPoint x: 379, endPoint y: 115, distance: 17.9
click at [379, 115] on td "1726 ШАБАН МЕХМЕДОВ АЛИЕВ 359897320192 ;" at bounding box center [542, 119] width 331 height 14
copy span "1726"
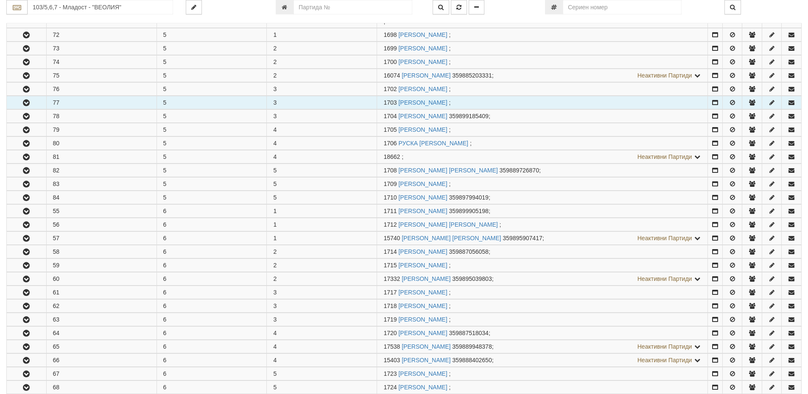
scroll to position [0, 0]
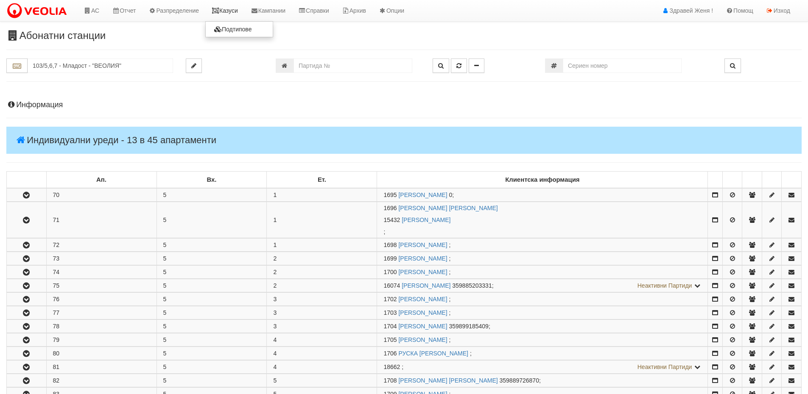
click at [229, 13] on link "Казуси" at bounding box center [224, 10] width 39 height 21
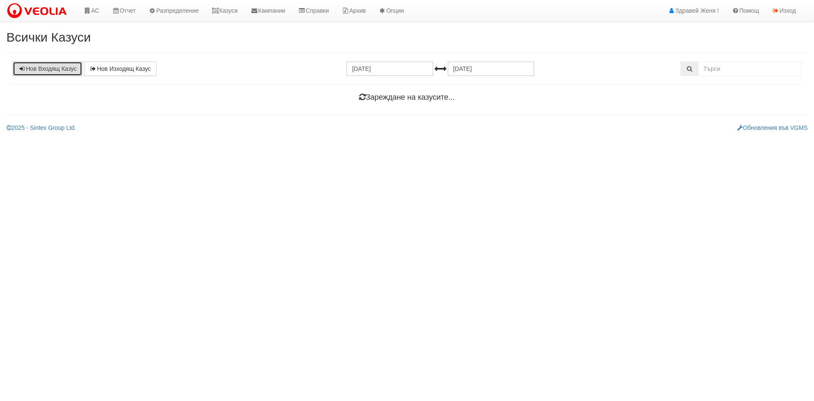
click at [33, 69] on link "Нов Входящ Казус" at bounding box center [48, 68] width 70 height 14
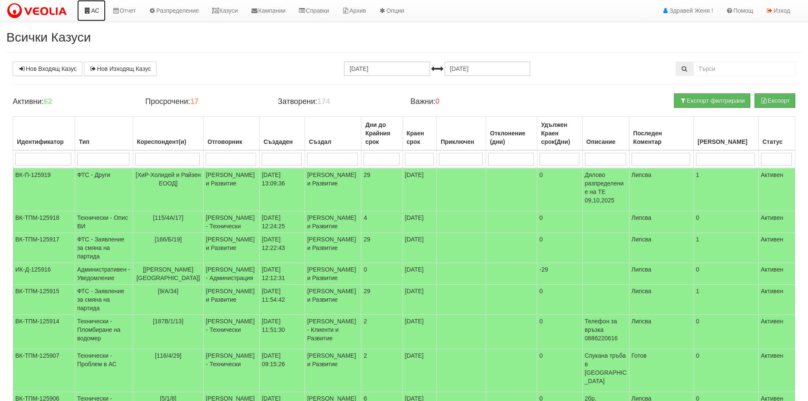
click at [99, 11] on link "АС" at bounding box center [91, 10] width 28 height 21
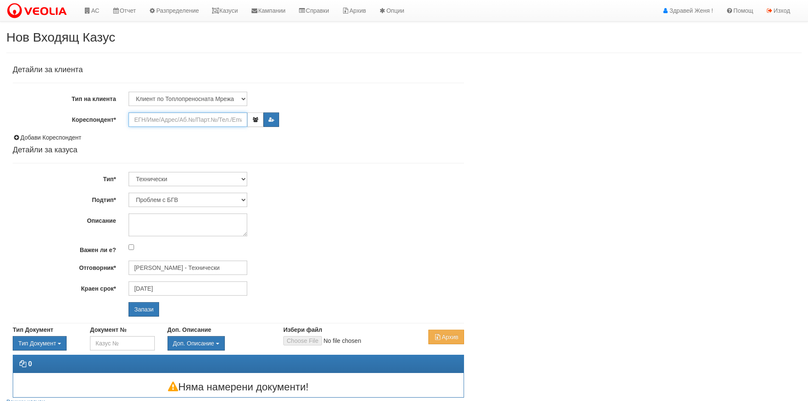
click at [140, 121] on input "Кореспондент*" at bounding box center [187, 119] width 119 height 14
paste input "1726"
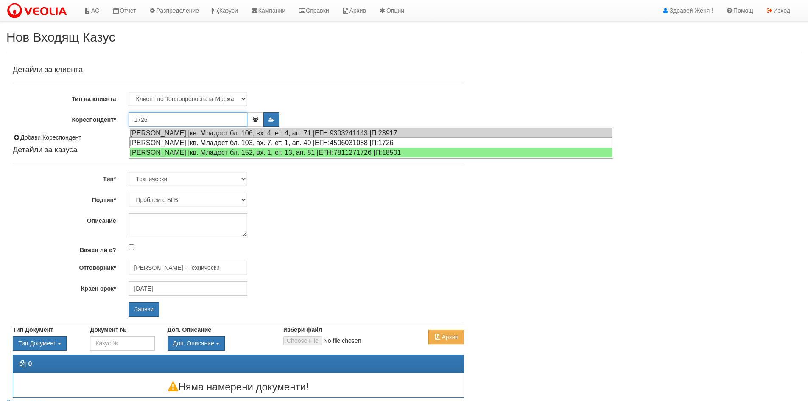
click at [257, 141] on div "[PERSON_NAME] |кв. Младост бл. 103, вх. 7, ет. 1, ап. 40 |ЕГН:4506031088 |П:1726" at bounding box center [370, 142] width 483 height 11
type input "[PERSON_NAME]"
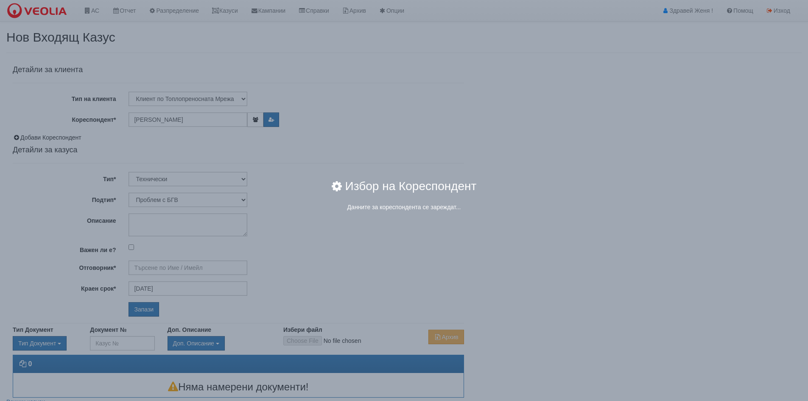
type input "[PERSON_NAME] - Технически"
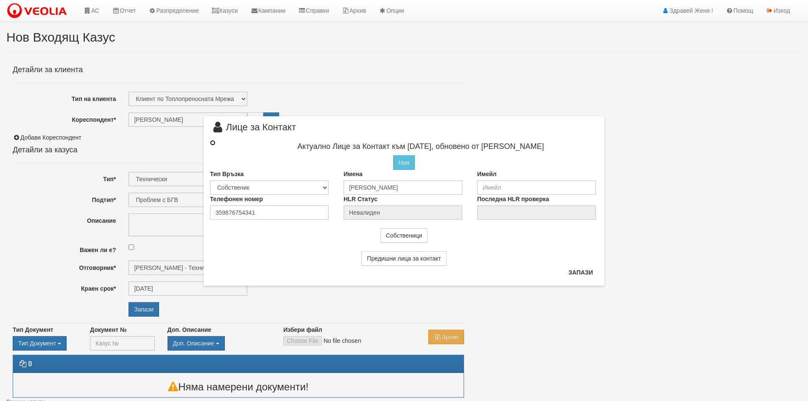
click at [213, 144] on input "radio" at bounding box center [213, 143] width 6 height 6
radio input "true"
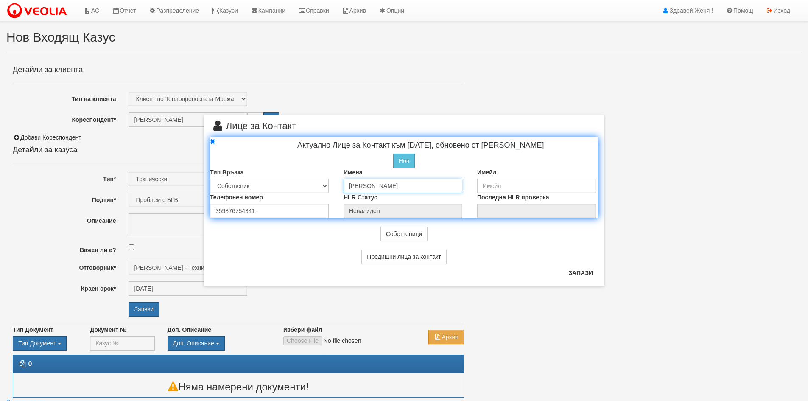
drag, startPoint x: 430, startPoint y: 183, endPoint x: 317, endPoint y: 180, distance: 113.3
click at [317, 180] on div "Тип Връзка Собственик [PERSON_NAME] Съсед Приятел Имена [PERSON_NAME] Имейл" at bounding box center [404, 180] width 401 height 25
type input "E"
type input "[PERSON_NAME]"
drag, startPoint x: 259, startPoint y: 213, endPoint x: 170, endPoint y: 209, distance: 88.7
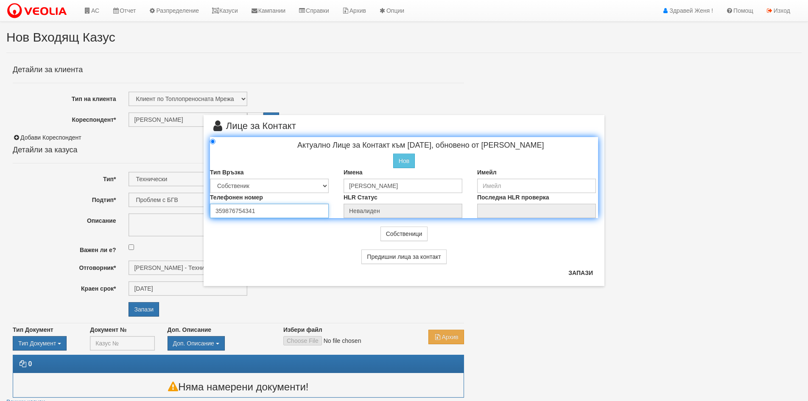
click at [170, 209] on div "× Лице за Контакт Актуално Лице за Контакт към [DATE], обновено от [PERSON_NAME…" at bounding box center [404, 143] width 496 height 286
type input "0894460421"
click at [592, 274] on button "Запази" at bounding box center [580, 273] width 35 height 14
type input "[PERSON_NAME]"
radio input "true"
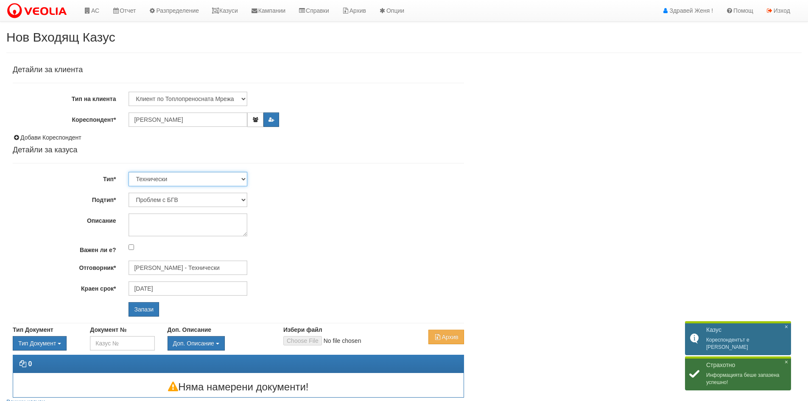
click at [243, 180] on select "Технически ФТС Търговски Административен Производствен Експлоатационен Финансов…" at bounding box center [187, 179] width 119 height 14
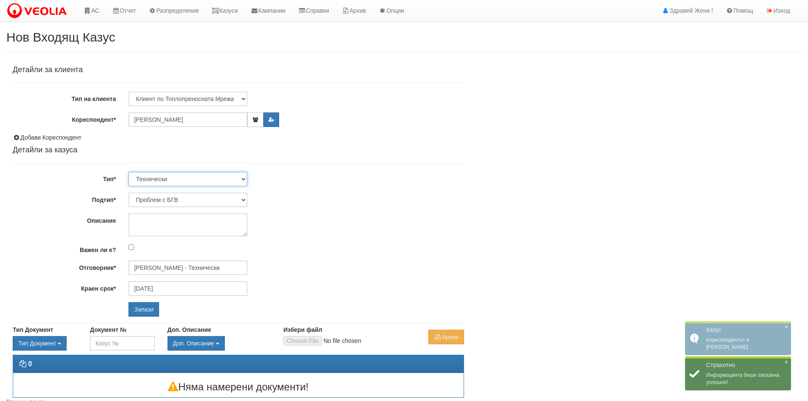
select select "1"
click at [128, 172] on select "Технически ФТС Търговски Административен Производствен Експлоатационен Финансов…" at bounding box center [187, 179] width 119 height 14
type input "[DATE]"
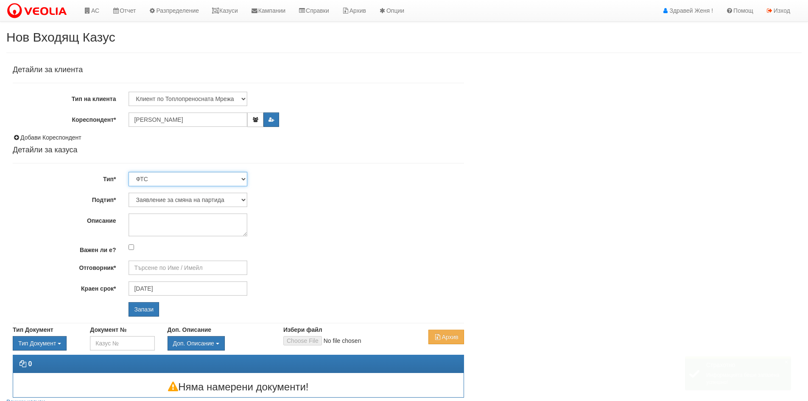
type input "[PERSON_NAME] и Развитие"
click at [148, 312] on input "Запази" at bounding box center [143, 309] width 31 height 14
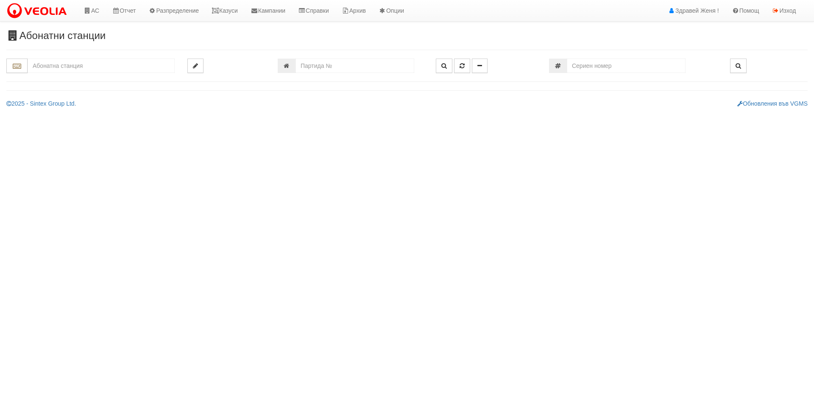
click at [73, 63] on input "text" at bounding box center [101, 66] width 147 height 14
type input "1726"
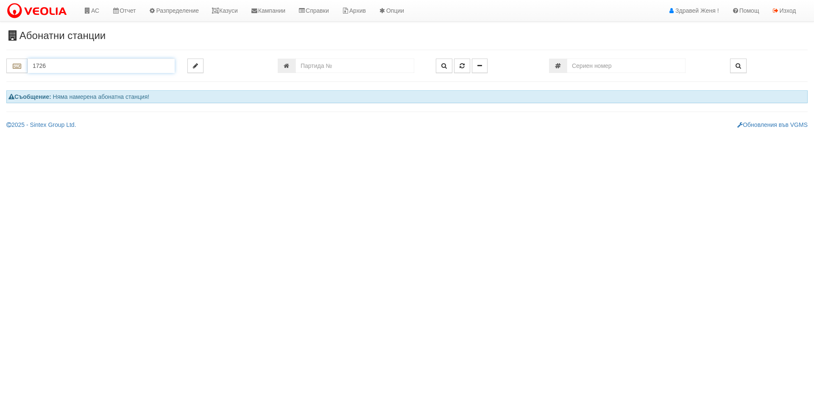
click at [74, 62] on input "1726" at bounding box center [101, 66] width 147 height 14
click at [309, 61] on input "number" at bounding box center [355, 66] width 119 height 14
paste input "1726"
type input "1726"
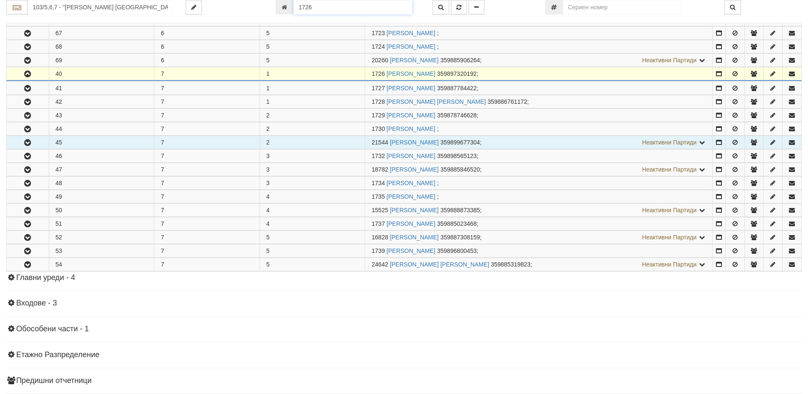
scroll to position [597, 0]
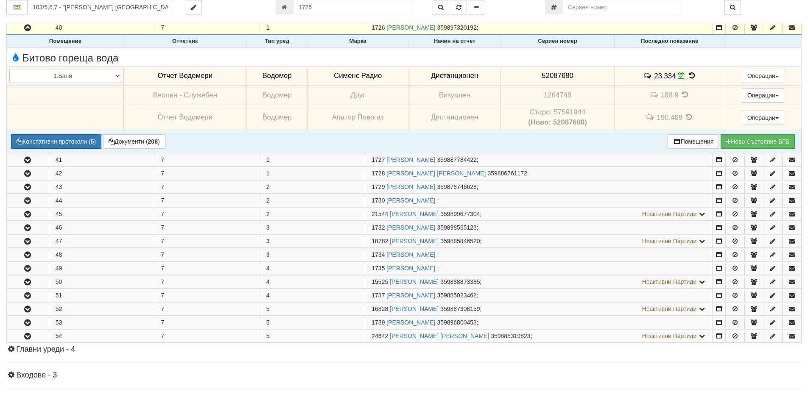
click at [691, 76] on icon at bounding box center [691, 75] width 9 height 7
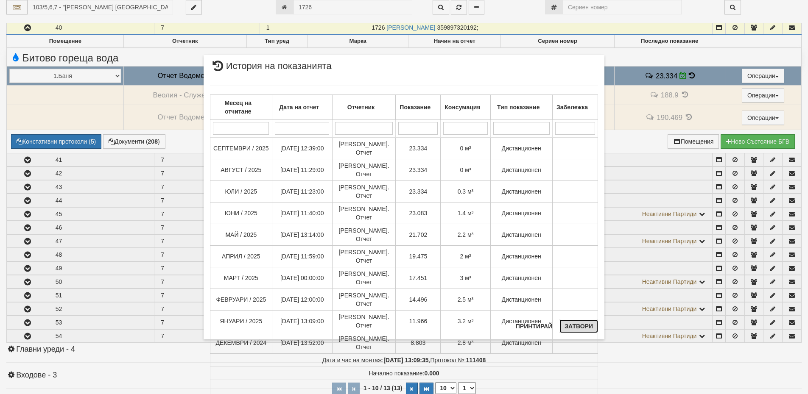
click at [581, 326] on button "Затвори" at bounding box center [578, 327] width 39 height 14
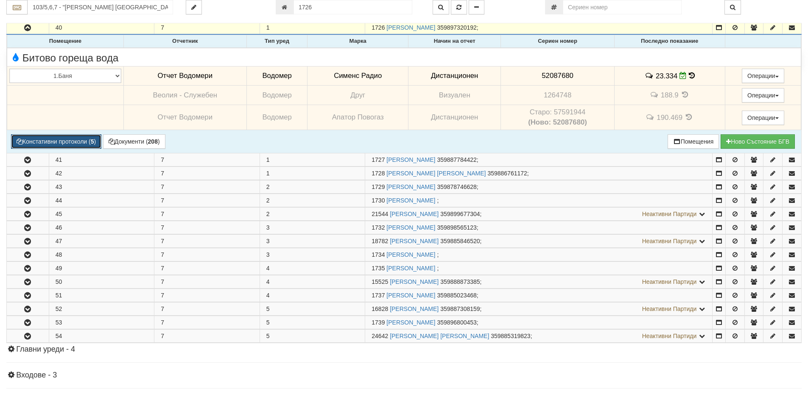
click at [85, 141] on button "Констативни протоколи ( 5 )" at bounding box center [56, 141] width 90 height 14
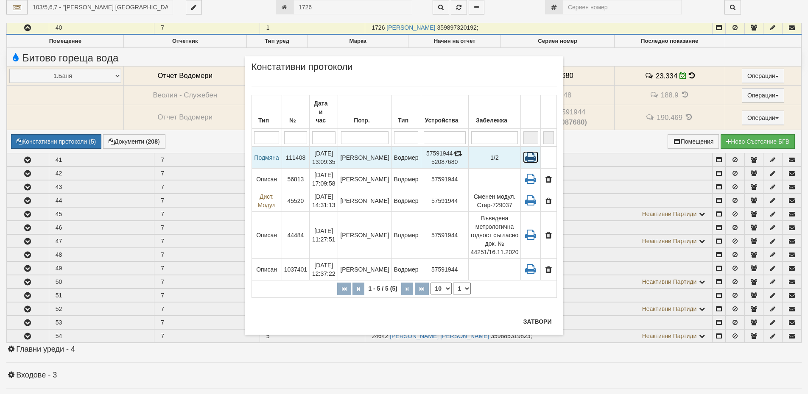
click at [535, 151] on icon at bounding box center [530, 157] width 15 height 12
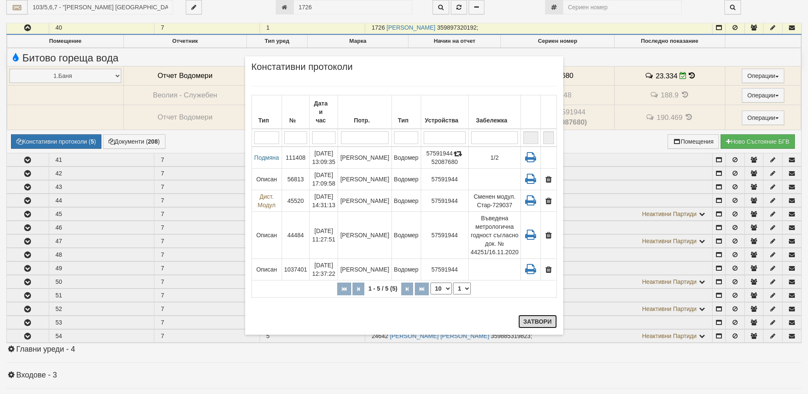
click at [541, 318] on button "Затвори" at bounding box center [537, 322] width 39 height 14
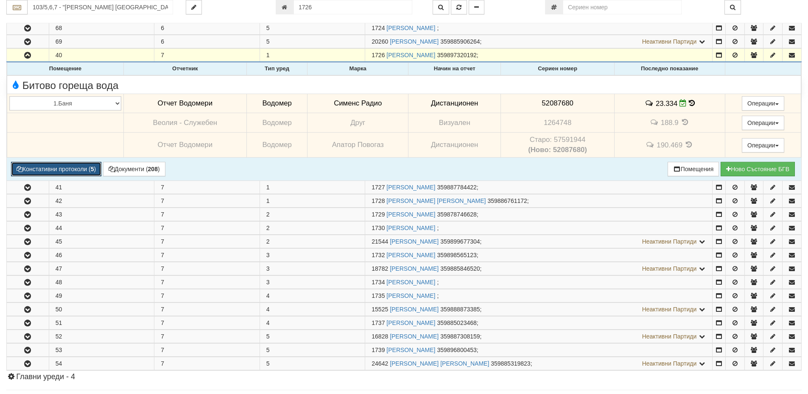
scroll to position [555, 0]
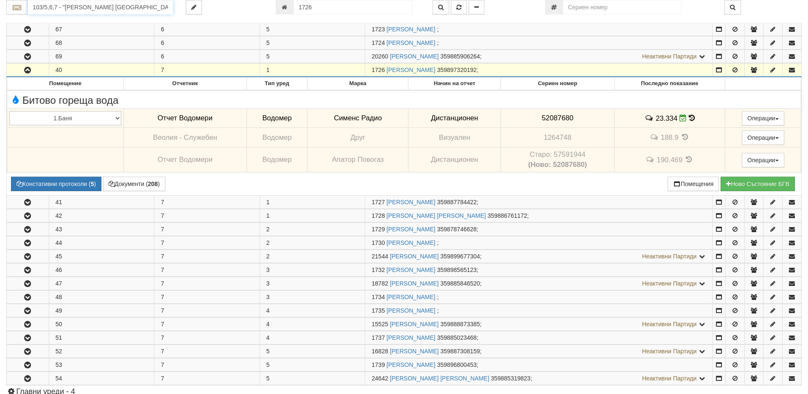
click at [84, 8] on input "103/5,6,7 - "ВЕОЛИЯ ЕНЕРДЖИ ВАРНА " ЕАД" at bounding box center [100, 7] width 145 height 14
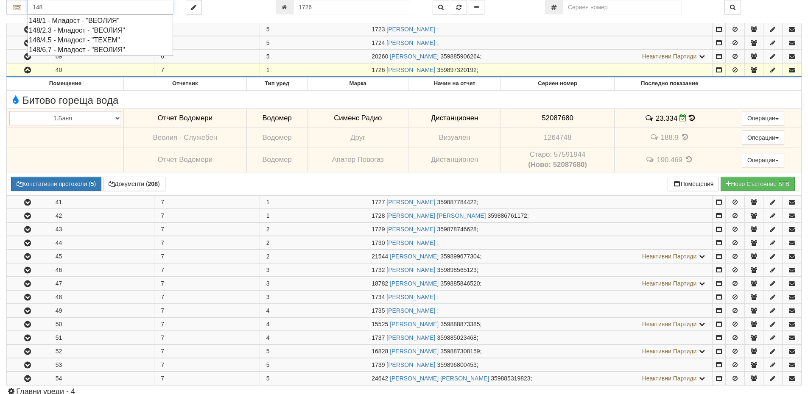
click at [73, 22] on div "148/1 - Младост - "ВЕОЛИЯ"" at bounding box center [100, 21] width 143 height 10
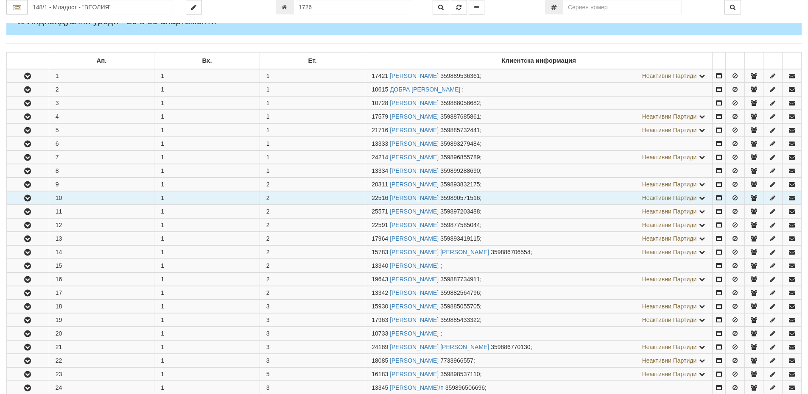
scroll to position [127, 0]
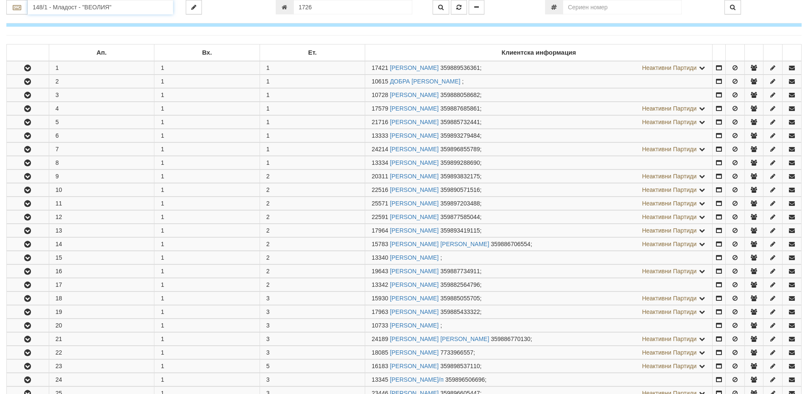
click at [49, 6] on input "148/1 - Младост - "ВЕОЛИЯ"" at bounding box center [100, 7] width 145 height 14
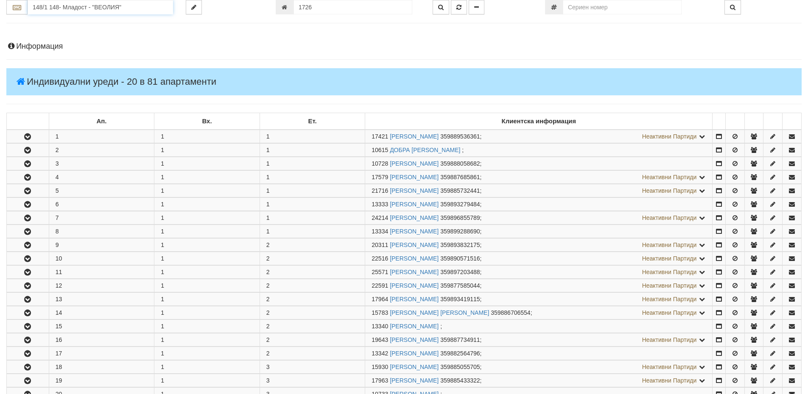
scroll to position [44, 0]
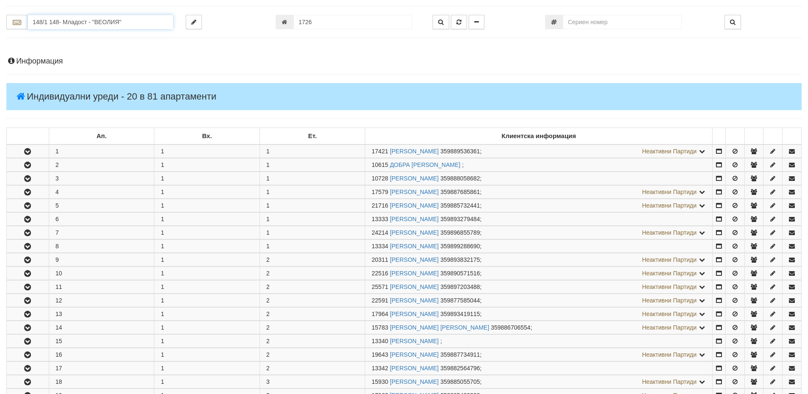
drag, startPoint x: 127, startPoint y: 8, endPoint x: 32, endPoint y: 6, distance: 95.0
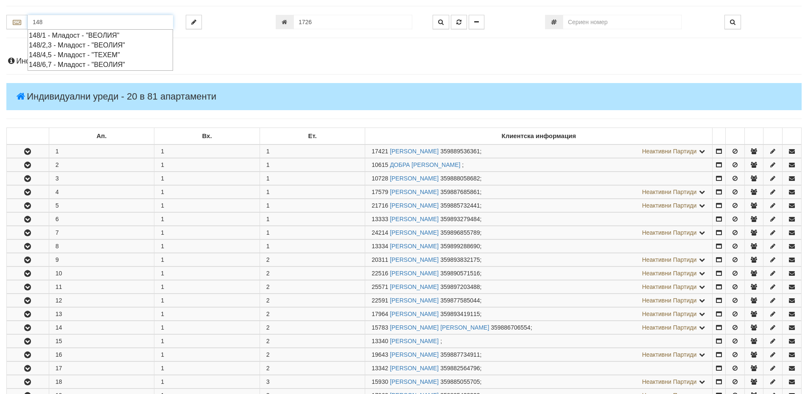
click at [64, 36] on div "148/1 - Младост - "ВЕОЛИЯ"" at bounding box center [100, 36] width 143 height 10
type input "148/1 - Младост - "ВЕОЛИЯ""
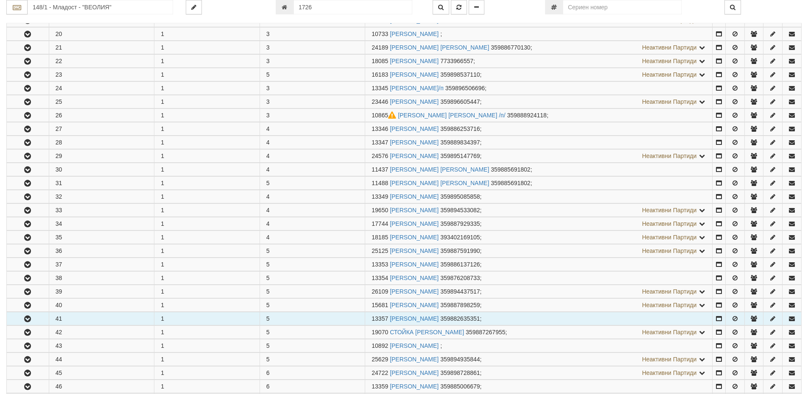
scroll to position [466, 0]
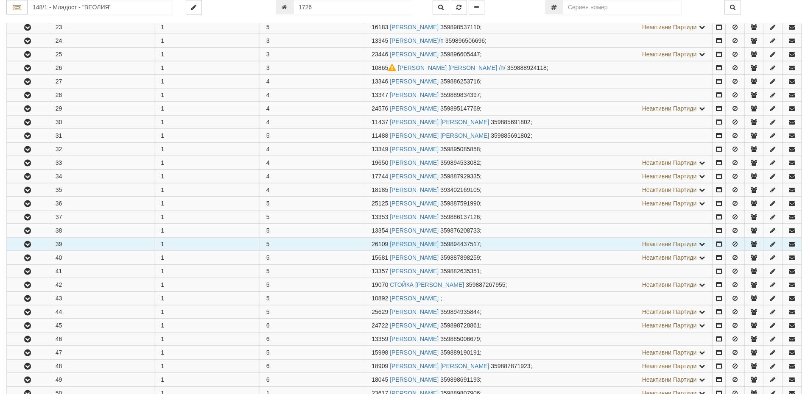
click at [26, 242] on icon "button" at bounding box center [27, 245] width 10 height 6
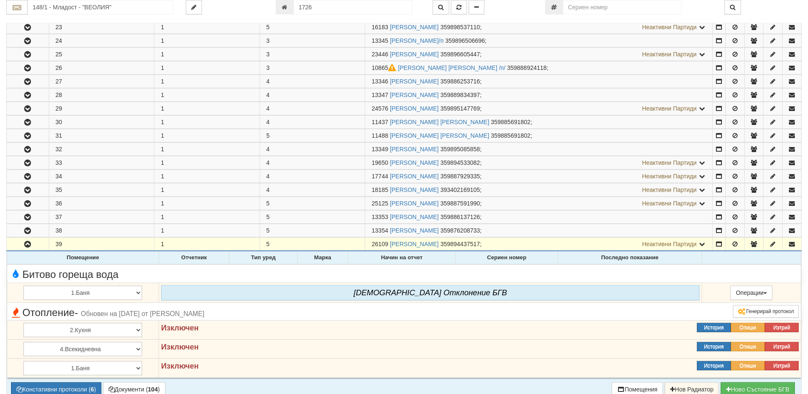
click at [263, 296] on div "Няма Oтклонение БГВ" at bounding box center [430, 292] width 538 height 15
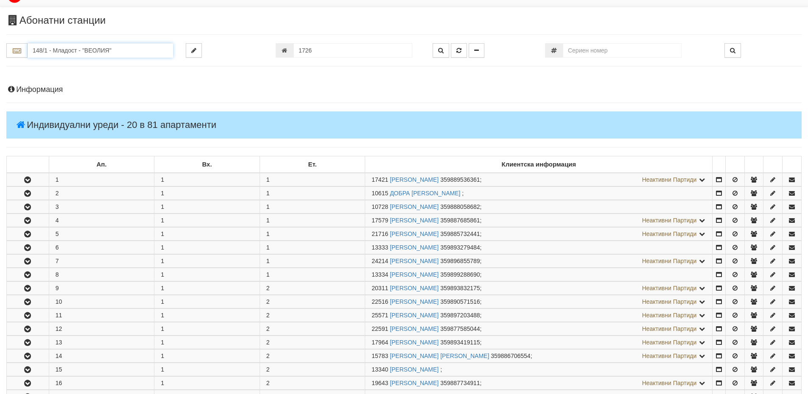
scroll to position [0, 0]
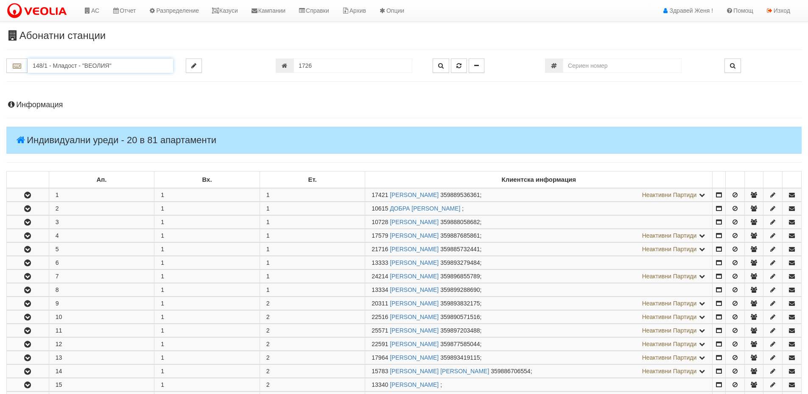
drag, startPoint x: 122, startPoint y: 8, endPoint x: 29, endPoint y: 5, distance: 93.3
click at [119, 64] on input "148/1 - Младост - "ВЕОЛИЯ"" at bounding box center [100, 66] width 145 height 14
click at [230, 13] on link "Казуси" at bounding box center [224, 10] width 39 height 21
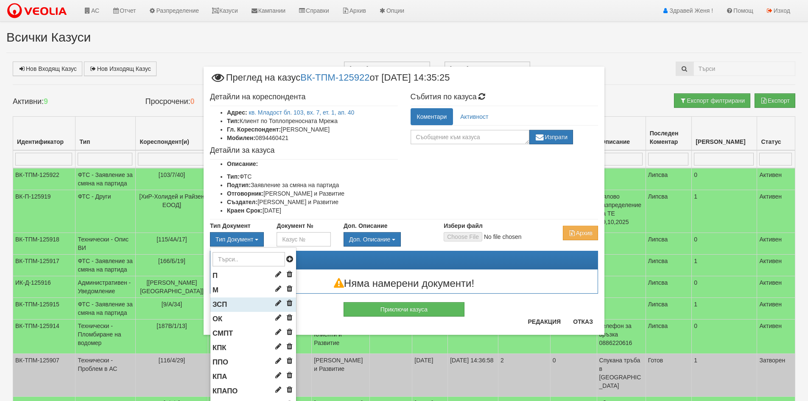
click at [234, 301] on li "ЗСП" at bounding box center [253, 304] width 86 height 14
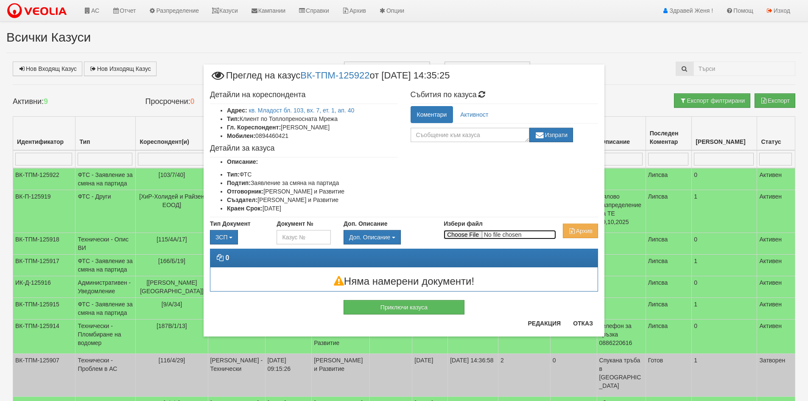
click at [473, 237] on input "Избери файл" at bounding box center [500, 234] width 112 height 9
type input "C:\fakepath\DOC191.pdf"
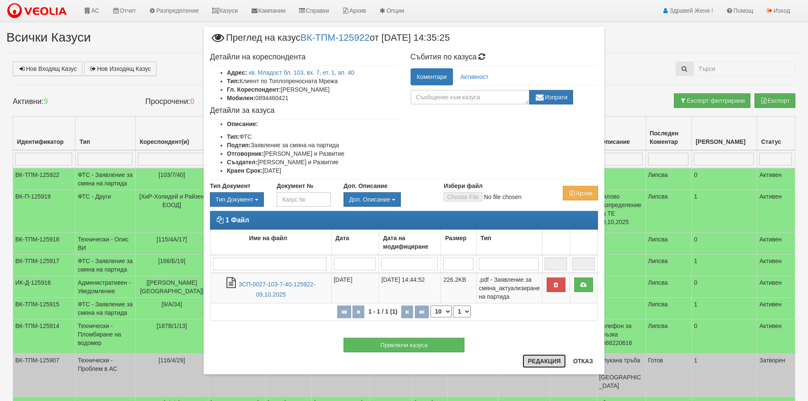
click at [553, 361] on button "Редакция" at bounding box center [543, 361] width 43 height 14
click at [531, 354] on button "Редакция" at bounding box center [543, 361] width 43 height 14
click at [582, 358] on button "Отказ" at bounding box center [583, 361] width 30 height 14
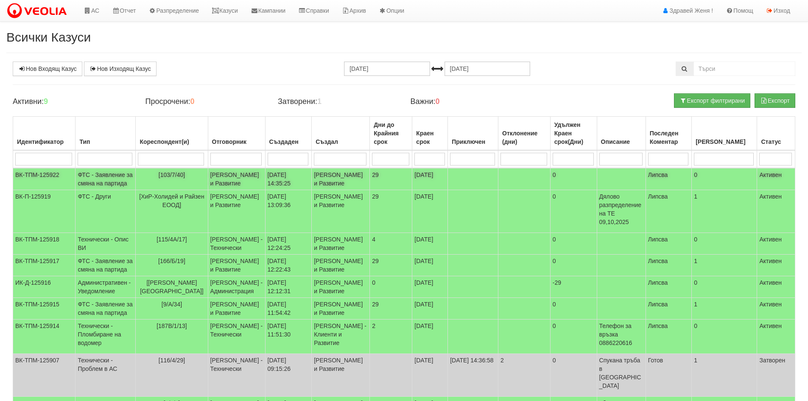
click at [238, 185] on td "[PERSON_NAME] и Развитие" at bounding box center [236, 179] width 57 height 22
click at [238, 185] on body "АС Отчет Настройки Период Глобални Параметри Сваляне Отчетни Карти Нулиране УДР" at bounding box center [404, 254] width 808 height 508
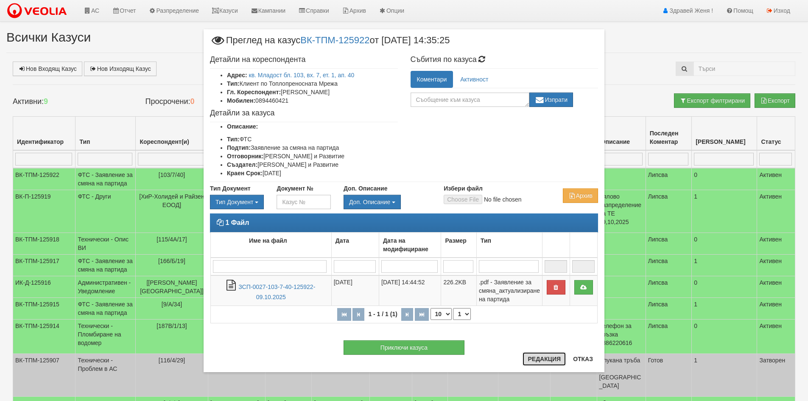
click at [539, 358] on button "Редакция" at bounding box center [543, 359] width 43 height 14
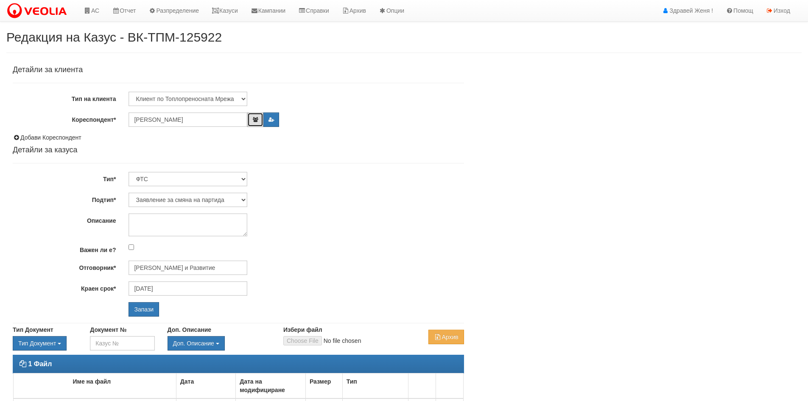
click at [259, 123] on button "button" at bounding box center [255, 119] width 16 height 14
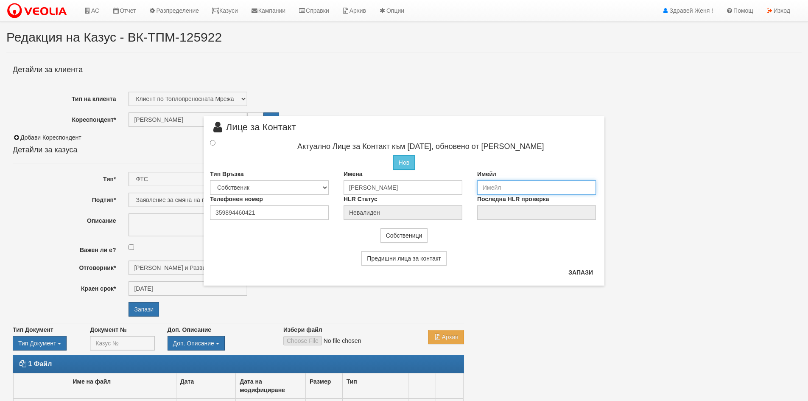
click at [481, 186] on input "email" at bounding box center [536, 187] width 119 height 14
type input "[EMAIL_ADDRESS][DOMAIN_NAME]"
click at [573, 276] on button "Запази" at bounding box center [580, 272] width 35 height 14
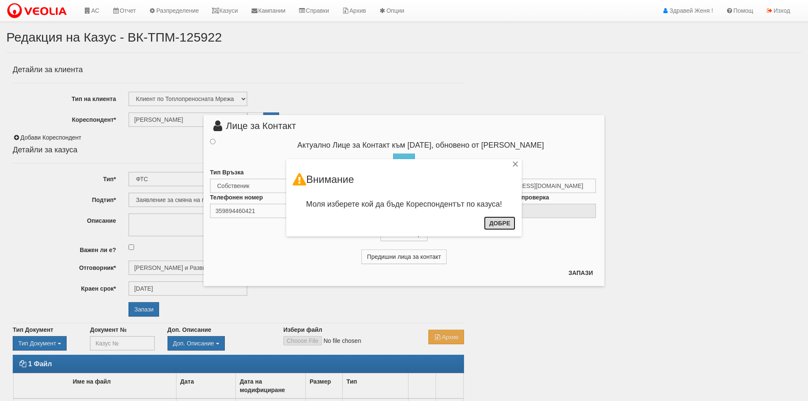
click at [488, 222] on button "Добре" at bounding box center [499, 223] width 31 height 14
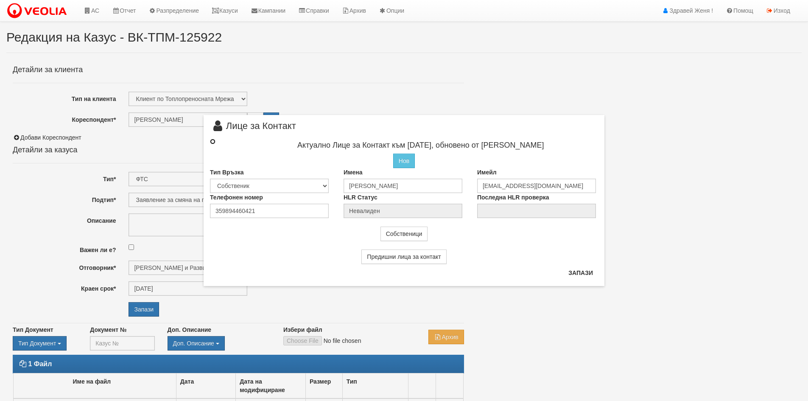
click at [212, 142] on input "radio" at bounding box center [213, 142] width 6 height 6
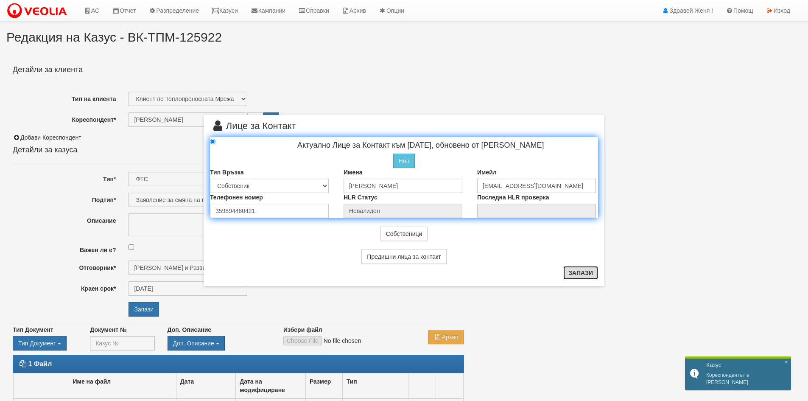
click at [589, 274] on button "Запази" at bounding box center [580, 273] width 35 height 14
radio input "true"
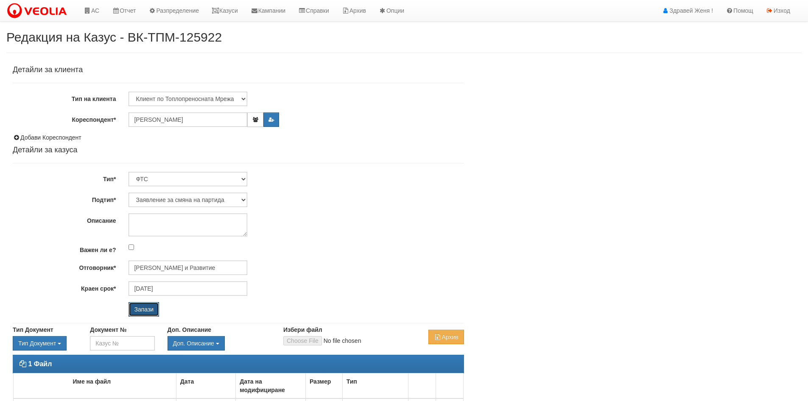
click at [141, 305] on input "Запази" at bounding box center [143, 309] width 31 height 14
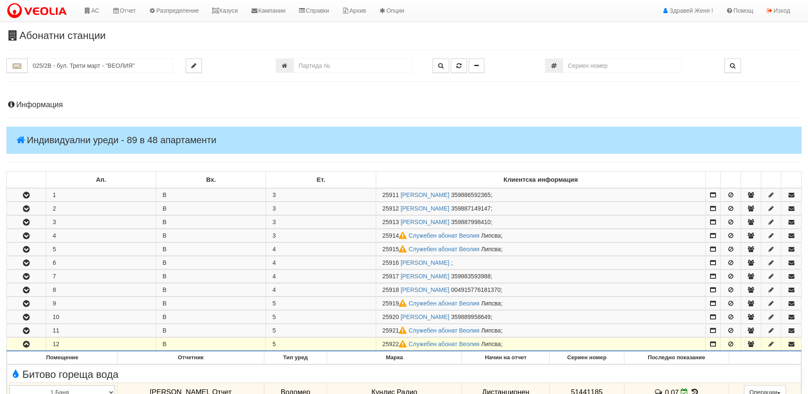
scroll to position [170, 0]
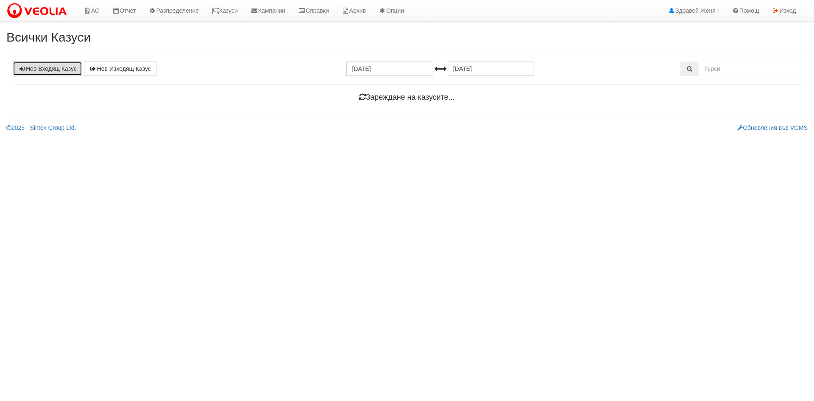
click at [65, 72] on link "Нов Входящ Казус" at bounding box center [48, 68] width 70 height 14
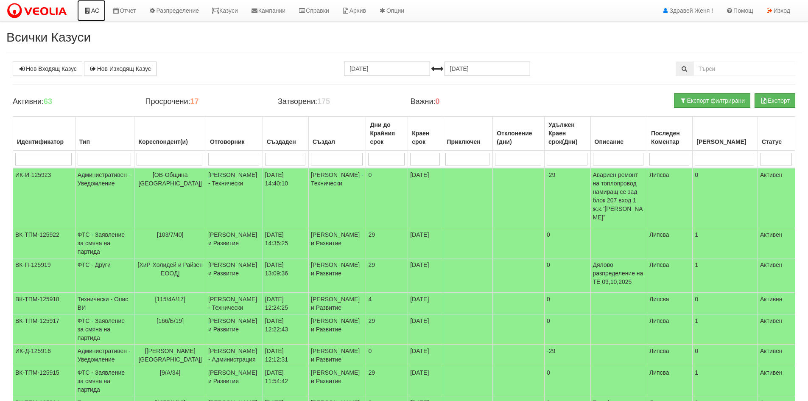
click at [95, 8] on link "АС" at bounding box center [91, 10] width 28 height 21
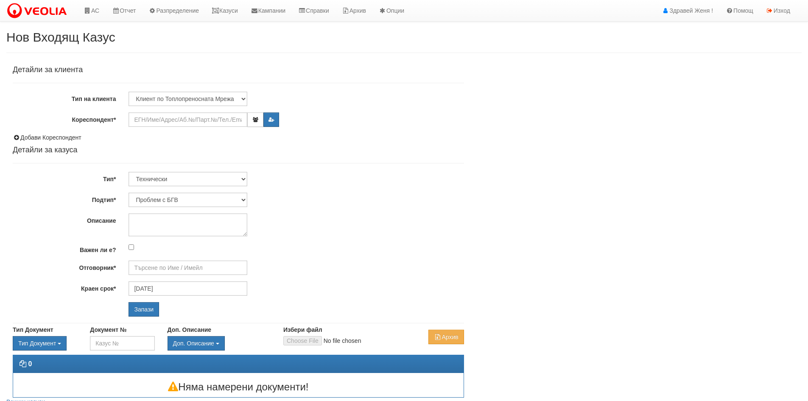
type input "[PERSON_NAME] - Технически"
click at [146, 119] on input "Кореспондент*" at bounding box center [187, 119] width 119 height 14
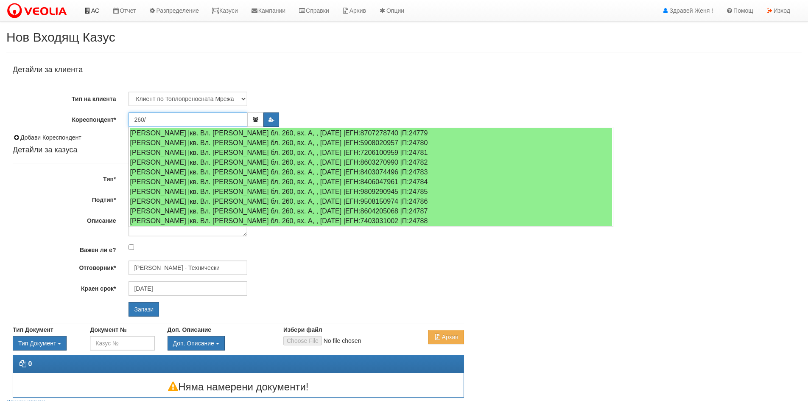
type input "260/"
click at [100, 9] on link "АС" at bounding box center [91, 10] width 28 height 21
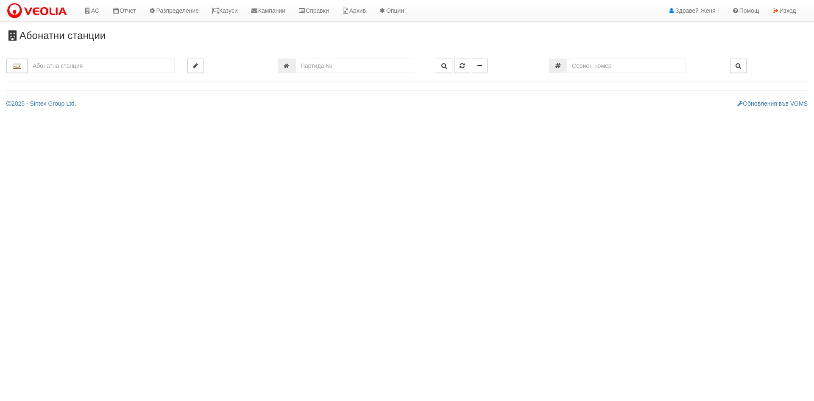
click at [95, 67] on input "text" at bounding box center [101, 66] width 147 height 14
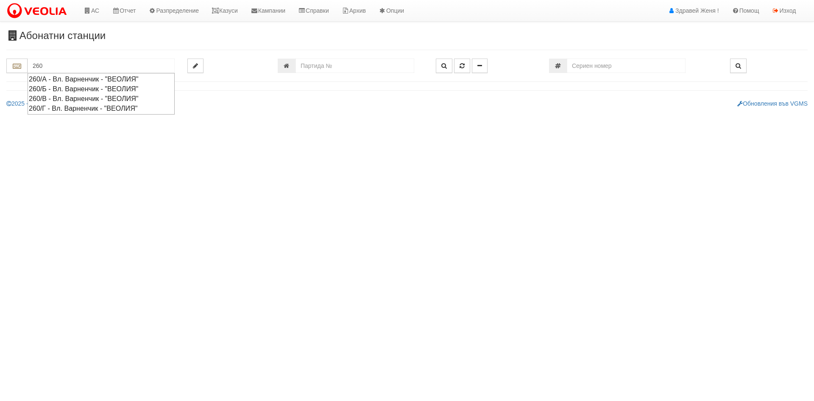
click at [96, 91] on div "260/Б - Вл. Варненчик - "ВЕОЛИЯ"" at bounding box center [101, 89] width 145 height 10
type input "260/Б - Вл. Варненчик - "ВЕОЛИЯ""
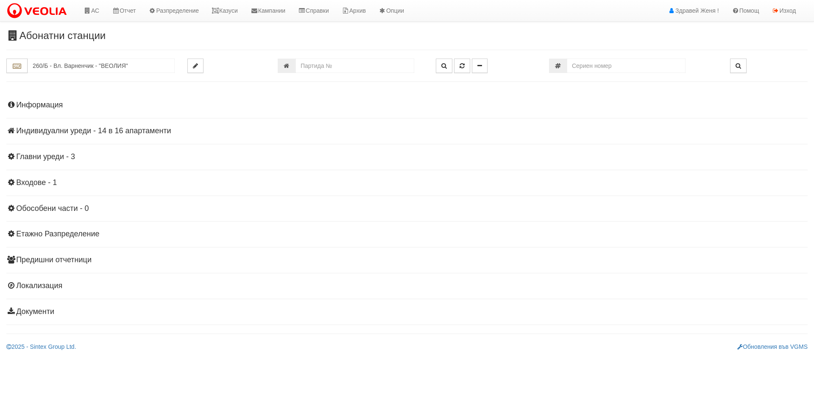
click at [92, 130] on h4 "Индивидуални уреди - 14 в 16 апартаменти" at bounding box center [406, 131] width 801 height 8
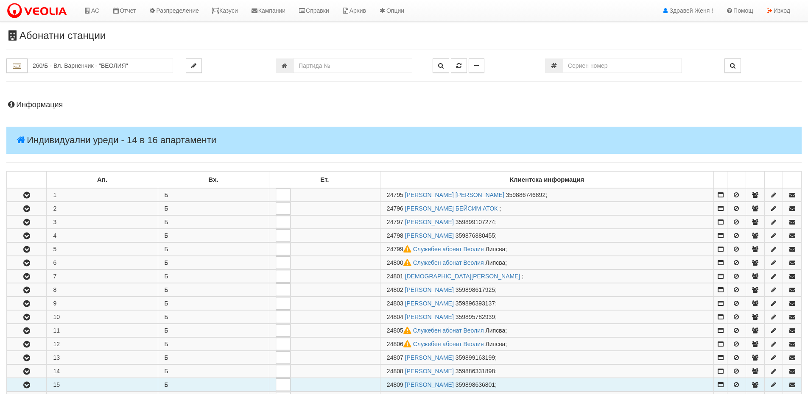
click at [39, 385] on button "button" at bounding box center [26, 385] width 39 height 13
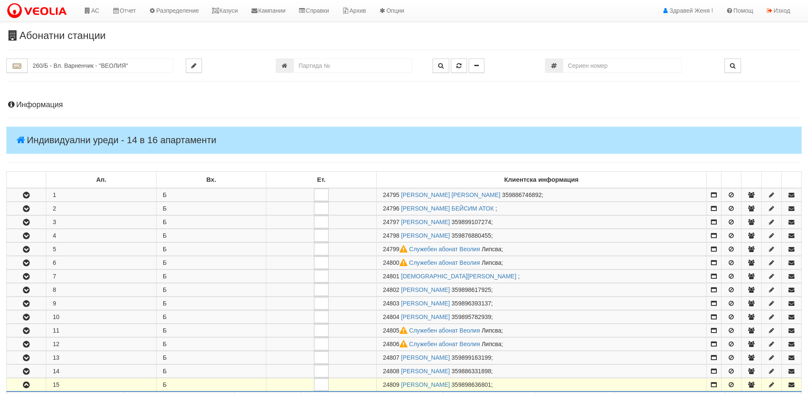
drag, startPoint x: 399, startPoint y: 384, endPoint x: 378, endPoint y: 385, distance: 21.2
click at [378, 385] on td "24809 [PERSON_NAME] 359898636801 ;" at bounding box center [541, 386] width 330 height 14
copy span "24809"
click at [229, 9] on link "Казуси" at bounding box center [224, 10] width 39 height 21
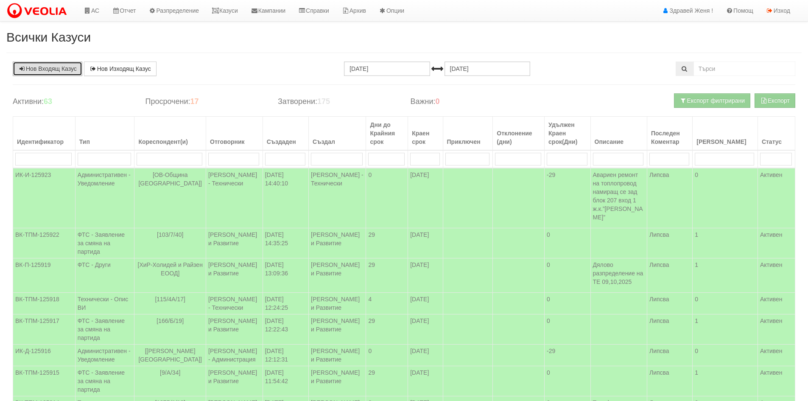
click at [61, 69] on link "Нов Входящ Казус" at bounding box center [48, 68] width 70 height 14
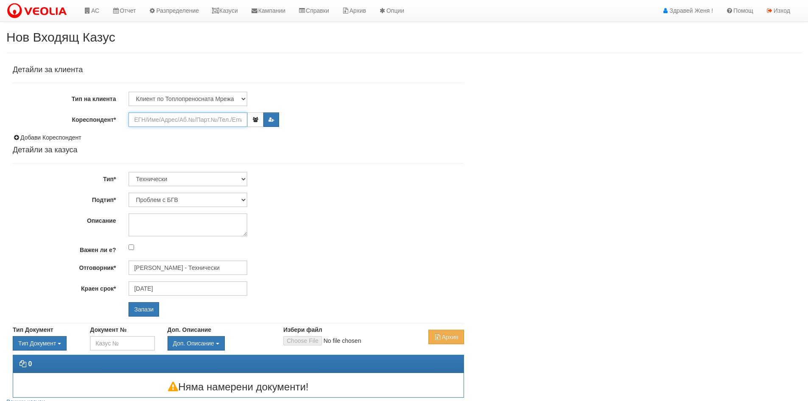
click at [149, 114] on input "Кореспондент*" at bounding box center [187, 119] width 119 height 14
paste input "24809"
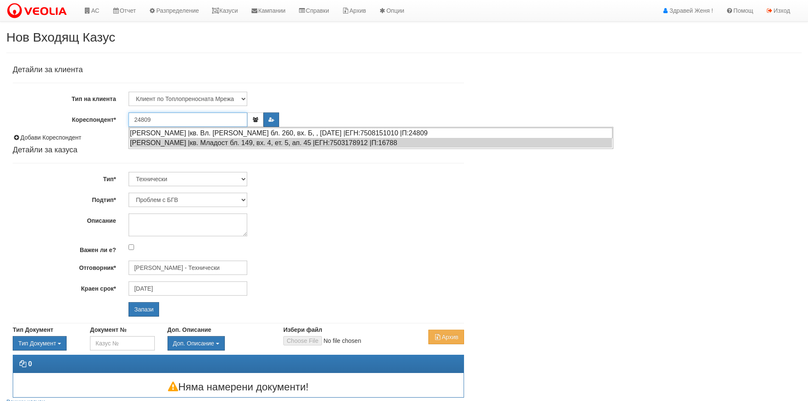
click at [204, 131] on div "[PERSON_NAME] |кв. Вл. [PERSON_NAME] бл. 260, вх. Б, , [DATE] |ЕГН:7508151010 |…" at bounding box center [370, 133] width 483 height 11
type input "[PERSON_NAME]"
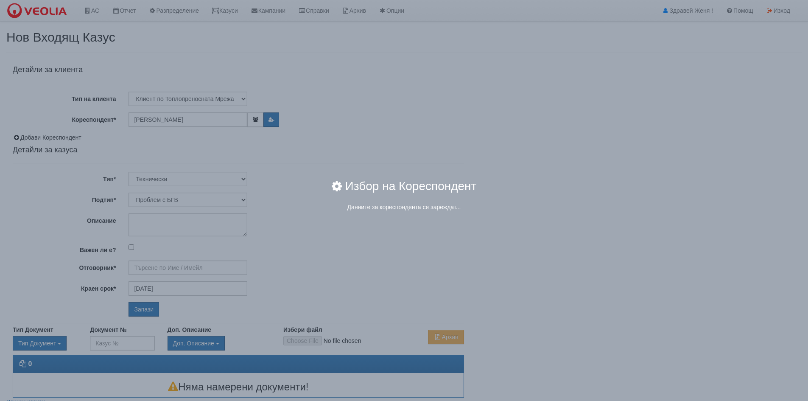
type input "[PERSON_NAME] - Технически"
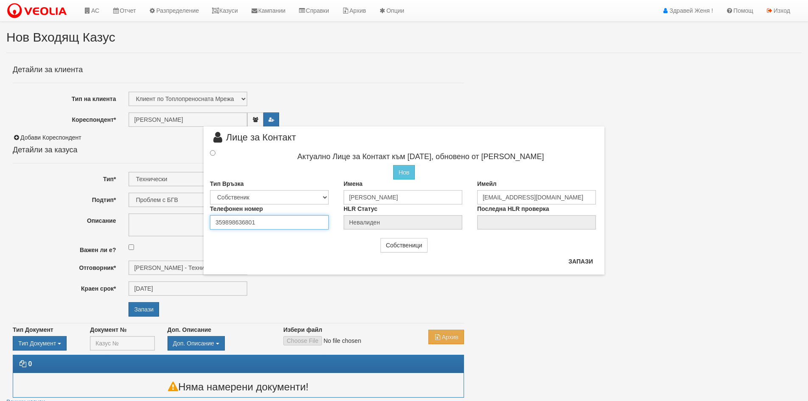
drag, startPoint x: 260, startPoint y: 224, endPoint x: 195, endPoint y: 223, distance: 64.9
click at [195, 223] on div "× Лице за Контакт Актуално Лице за Контакт към [DATE], обновено от [PERSON_NAME…" at bounding box center [404, 137] width 496 height 274
type input "0895833430"
click at [212, 153] on input "radio" at bounding box center [213, 153] width 6 height 6
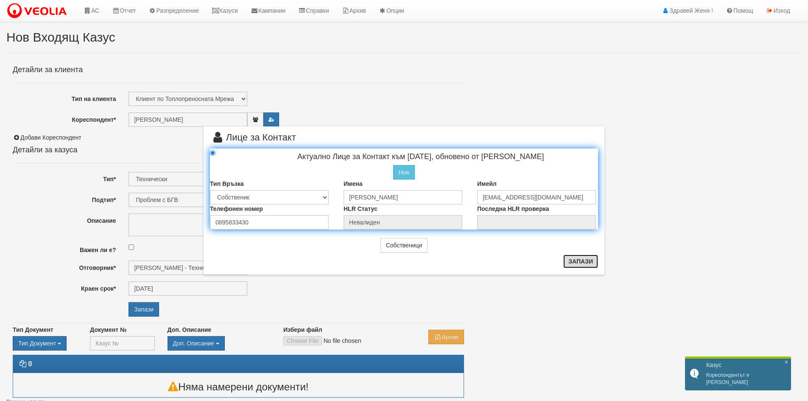
click at [576, 261] on button "Запази" at bounding box center [580, 261] width 35 height 14
radio input "true"
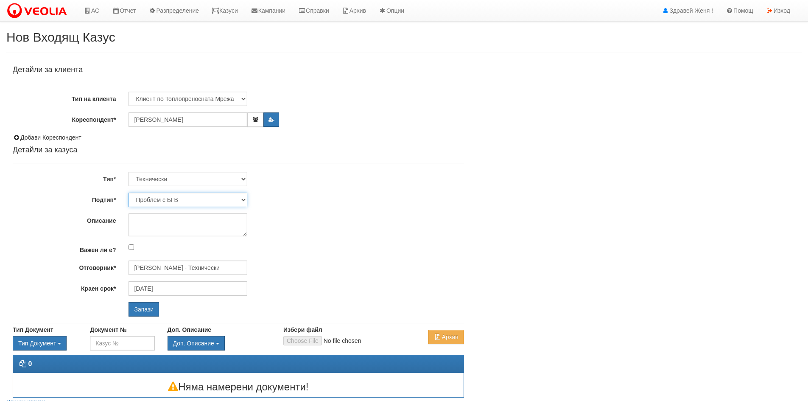
click at [244, 198] on select "Проблем с БГВ Теч ВОИ Теч БГВ Теч в АС Теч от водомер Проблем в АС Интервенция …" at bounding box center [187, 200] width 119 height 14
select select "Проблем в АС"
click at [128, 193] on select "Проблем с БГВ Теч ВОИ Теч БГВ Теч в АС Теч от водомер Проблем в АС Интервенция …" at bounding box center [187, 200] width 119 height 14
type input "[DATE]"
type input "[PERSON_NAME] - Технически"
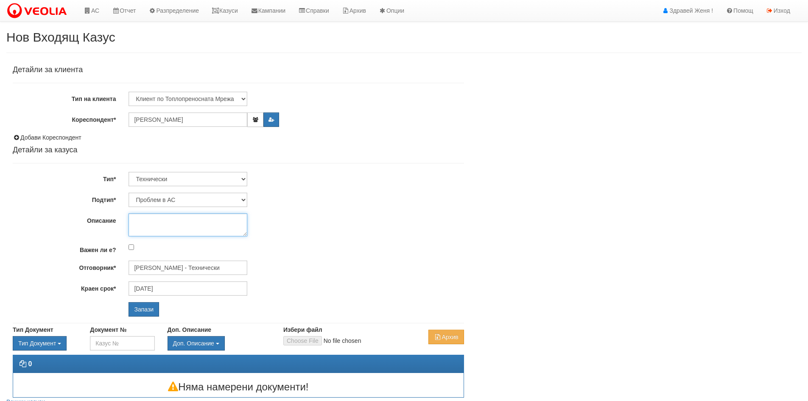
click at [143, 220] on textarea "Описание" at bounding box center [187, 224] width 119 height 23
type textarea "T"
type textarea "т"
type textarea "теч от уплътнението на холендър"
click at [145, 309] on input "Запази" at bounding box center [143, 309] width 31 height 14
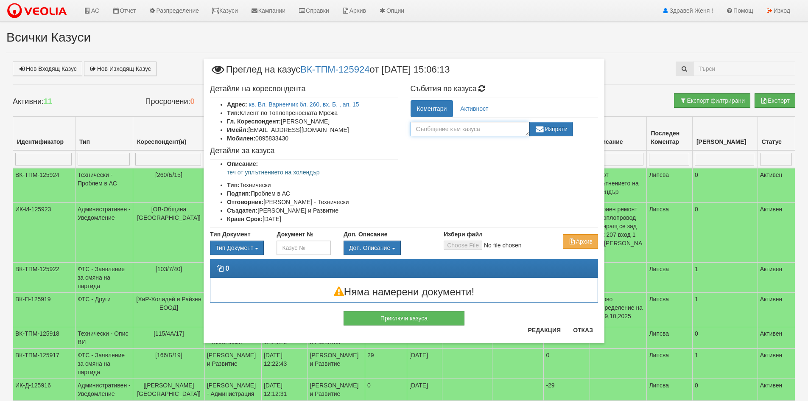
click at [444, 130] on textarea at bounding box center [469, 129] width 119 height 14
click at [538, 328] on button "Редакция" at bounding box center [543, 330] width 43 height 14
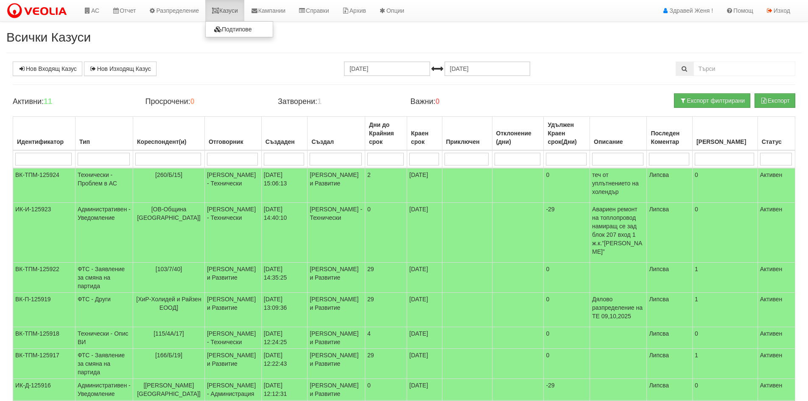
click at [219, 12] on icon at bounding box center [216, 11] width 8 height 6
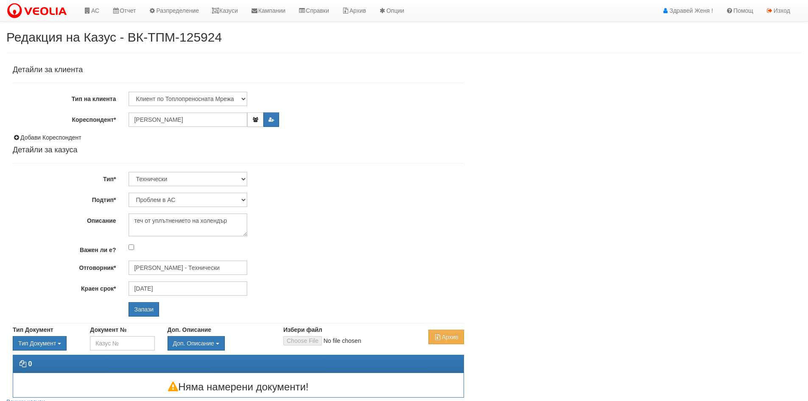
select select "Проблем в АС"
click at [235, 220] on textarea "теч от уплътнението на холендър" at bounding box center [187, 224] width 119 height 23
type textarea "теч от уплътнението на холендър в [GEOGRAPHIC_DATA]"
click at [151, 307] on input "Запази" at bounding box center [143, 309] width 31 height 14
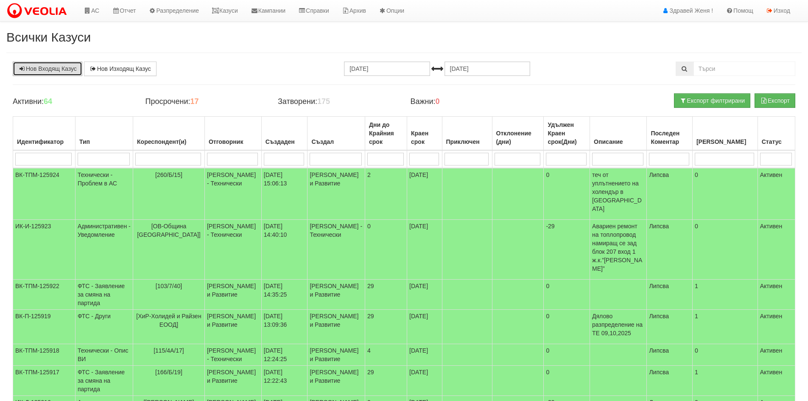
click at [67, 66] on link "Нов Входящ Казус" at bounding box center [48, 68] width 70 height 14
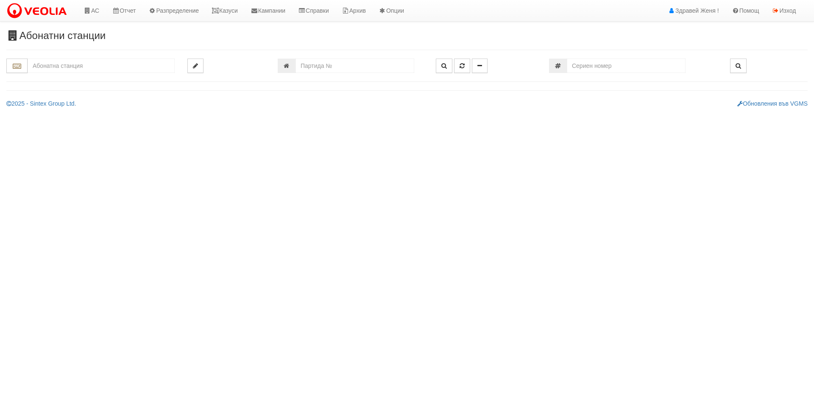
click at [71, 64] on input "text" at bounding box center [101, 66] width 147 height 14
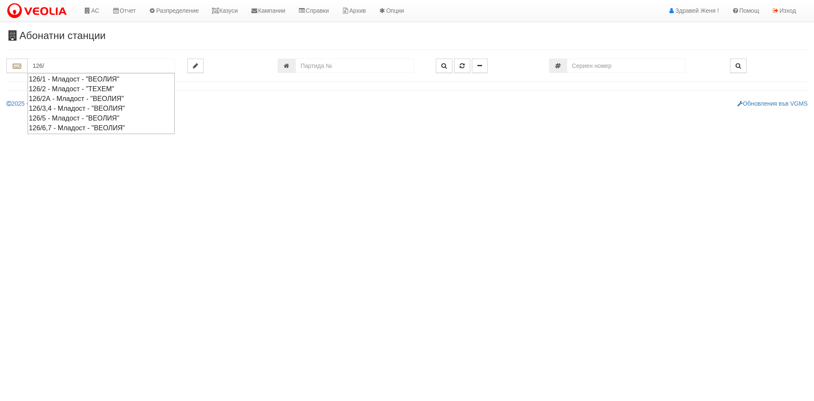
click at [84, 79] on div "126/1 - Младост - "ВЕОЛИЯ"" at bounding box center [101, 79] width 145 height 10
type input "126/1 - Младост - "ВЕОЛИЯ""
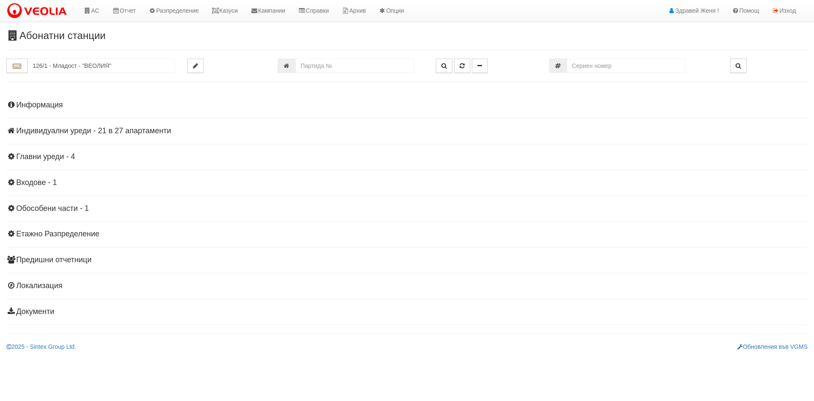
click at [88, 129] on h4 "Индивидуални уреди - 21 в 27 апартаменти" at bounding box center [406, 131] width 801 height 8
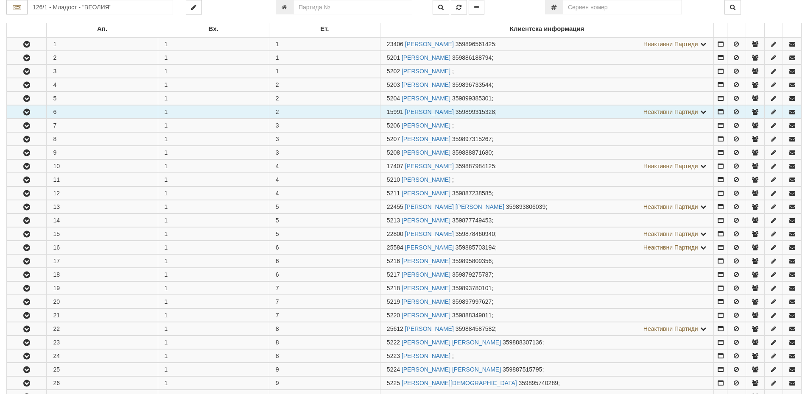
scroll to position [70, 0]
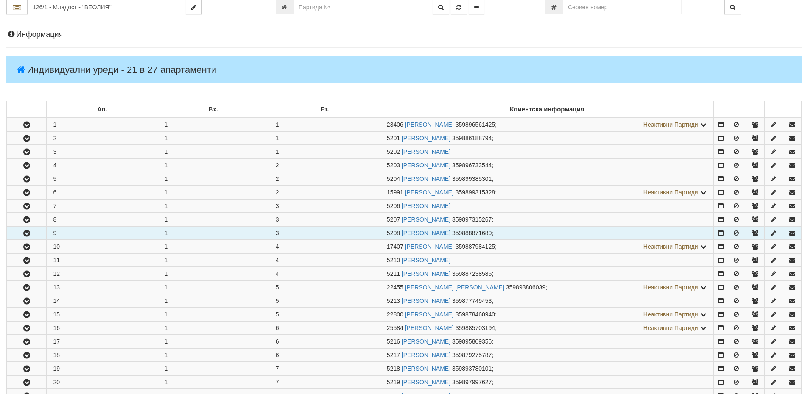
click at [35, 232] on button "button" at bounding box center [26, 233] width 39 height 13
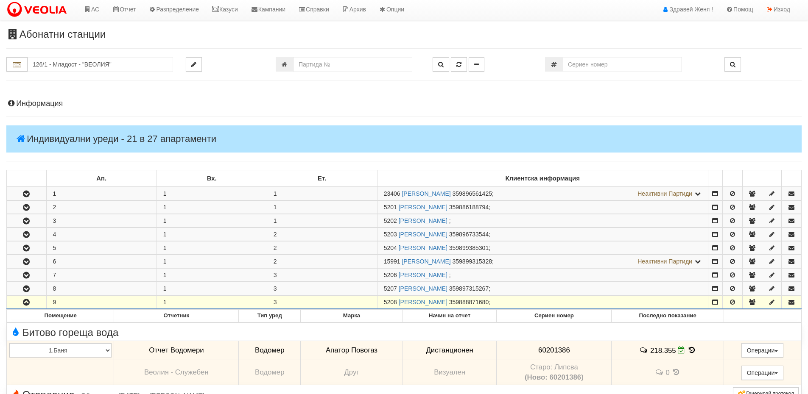
scroll to position [0, 0]
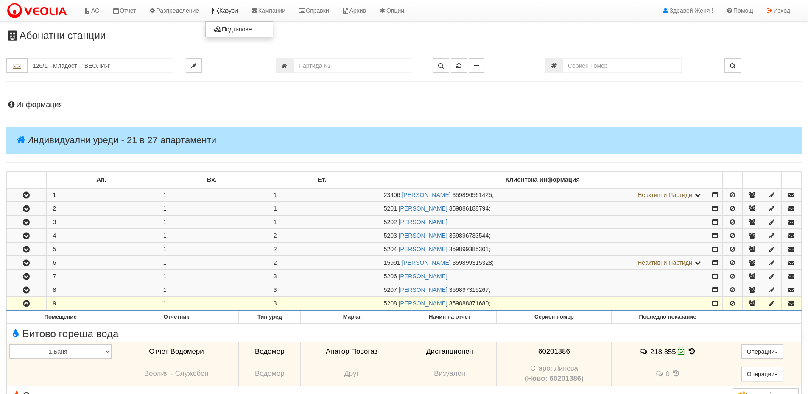
click at [229, 11] on link "Казуси" at bounding box center [224, 10] width 39 height 21
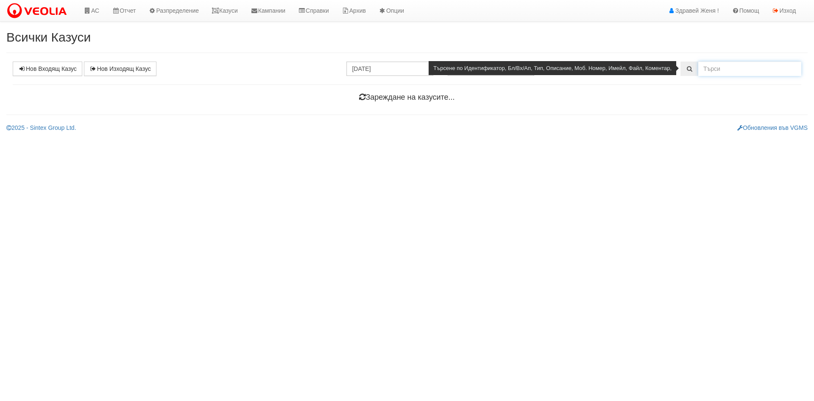
click at [711, 68] on input "text" at bounding box center [749, 68] width 103 height 14
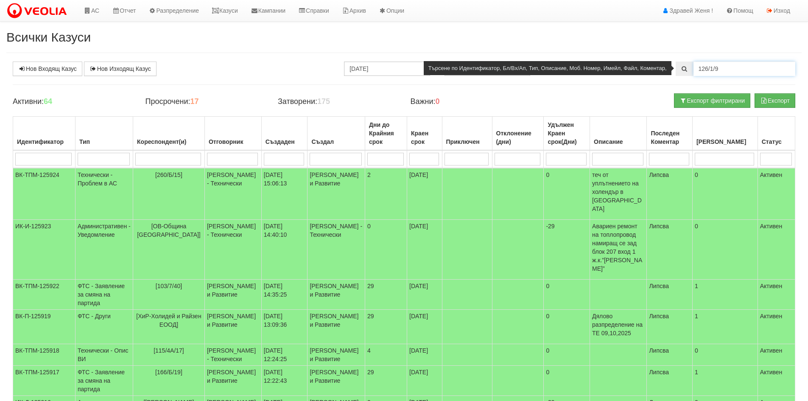
type input "126/1/9"
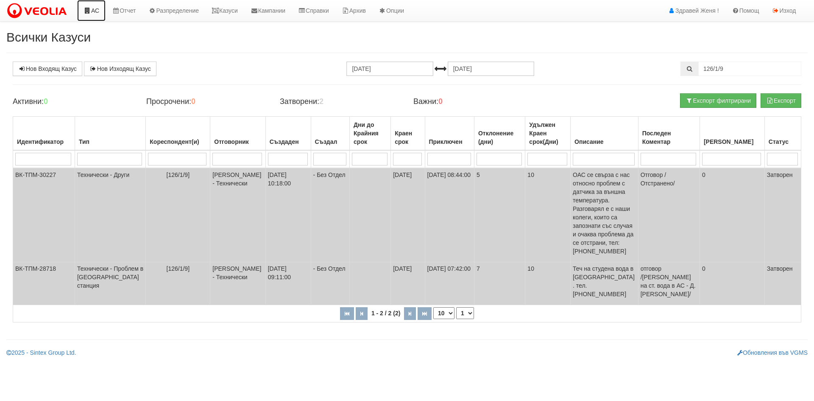
click at [94, 9] on link "АС" at bounding box center [91, 10] width 28 height 21
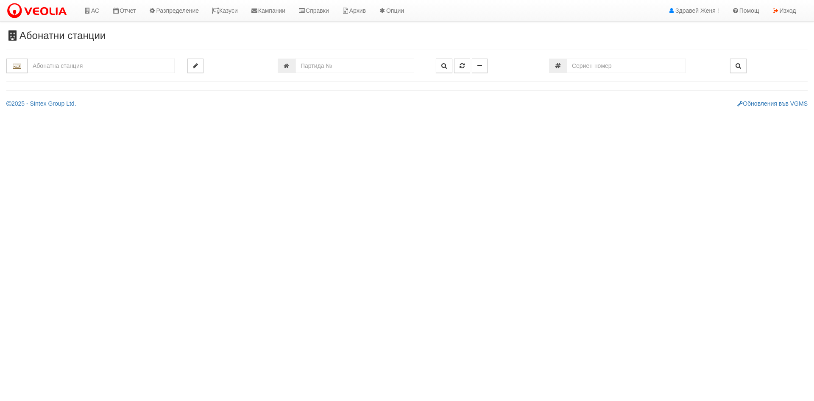
click at [56, 62] on input "text" at bounding box center [101, 66] width 147 height 14
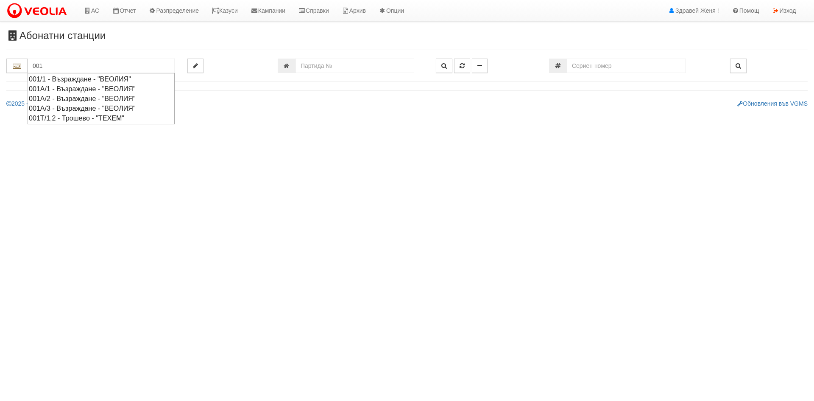
click at [68, 91] on div "001А/1 - Възраждане - "ВЕОЛИЯ"" at bounding box center [101, 89] width 145 height 10
type input "001А/1 - Възраждане - "ВЕОЛИЯ""
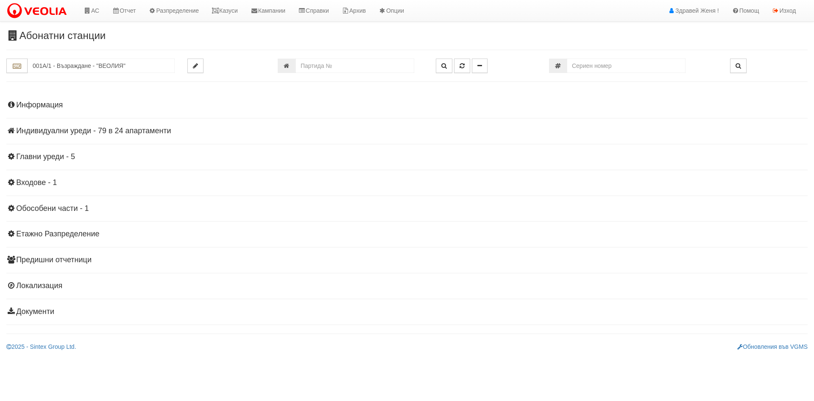
click at [120, 127] on h4 "Индивидуални уреди - 79 в 24 апартаменти" at bounding box center [406, 131] width 801 height 8
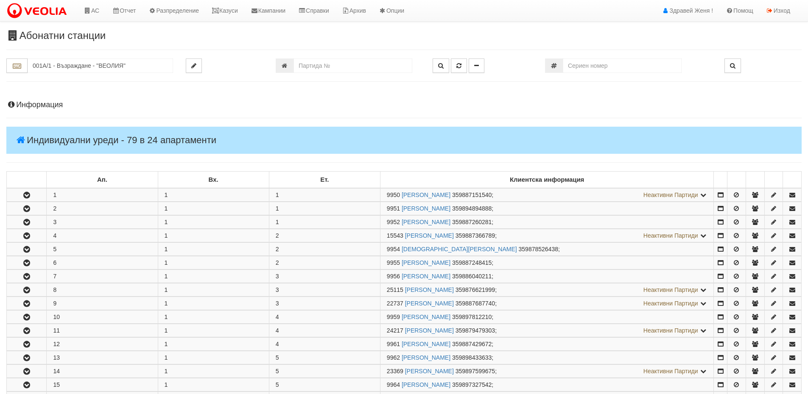
click at [52, 106] on h4 "Информация" at bounding box center [403, 105] width 795 height 8
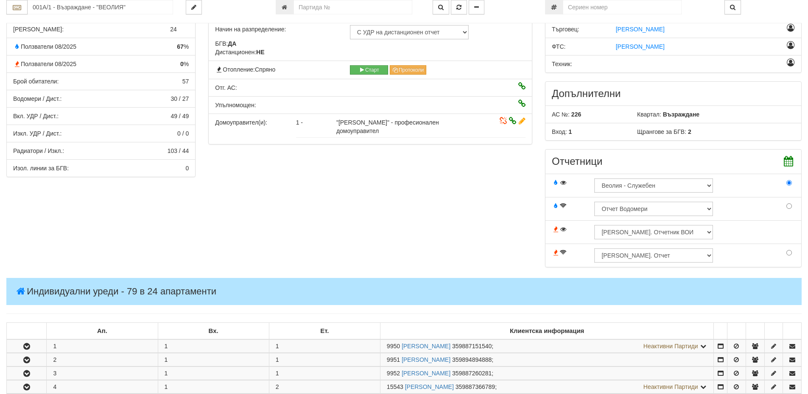
scroll to position [76, 0]
